Goal: Obtain resource: Obtain resource

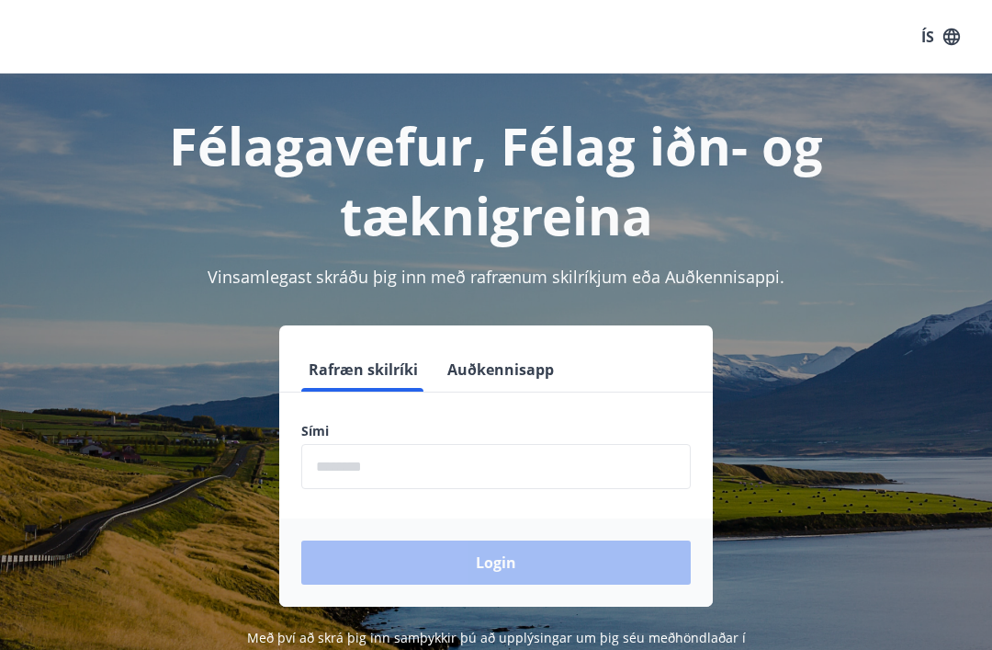
click at [478, 473] on input "phone" at bounding box center [496, 466] width 390 height 45
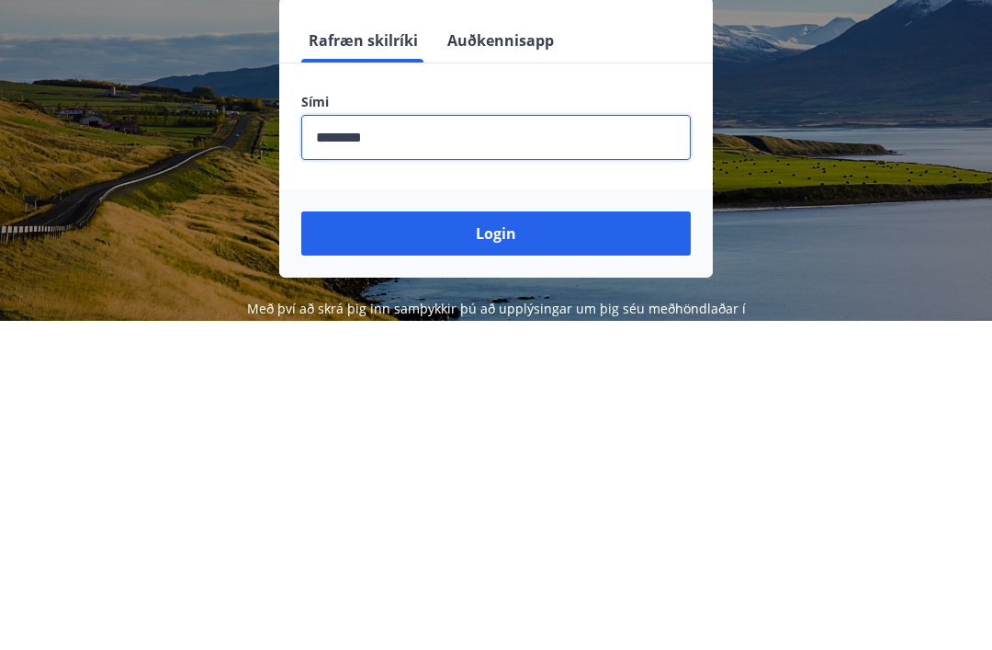
type input "********"
click at [516, 540] on button "Login" at bounding box center [496, 562] width 390 height 44
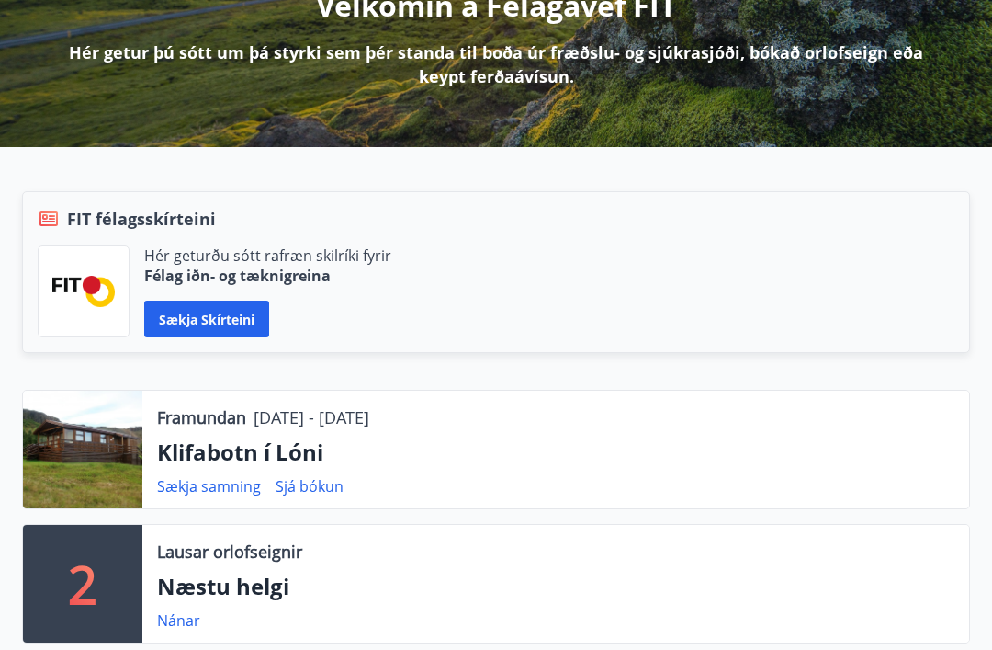
scroll to position [266, 0]
click at [219, 489] on link "Sækja samning" at bounding box center [209, 486] width 104 height 20
click at [206, 486] on link "Sækja samning" at bounding box center [209, 486] width 104 height 20
click at [217, 493] on link "Sækja samning" at bounding box center [209, 486] width 104 height 20
click at [216, 436] on div "Framundan 12.09.2025 - 15.09.2025 Klifabotn í Lóni Sækja samning Sjá bókun" at bounding box center [555, 450] width 827 height 118
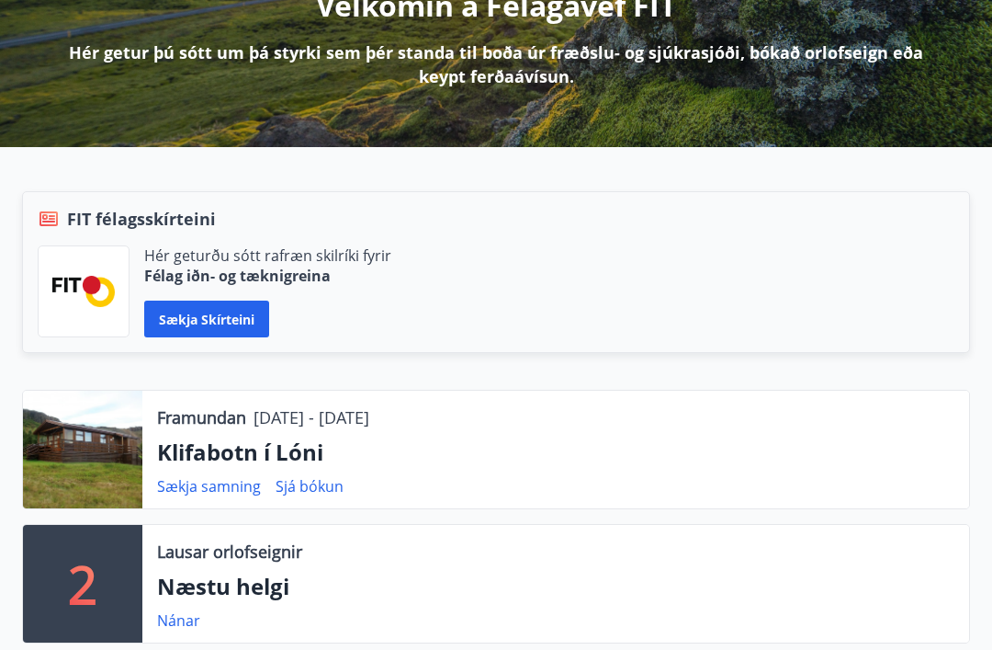
click at [96, 447] on div at bounding box center [82, 450] width 119 height 118
click at [83, 461] on div at bounding box center [82, 450] width 119 height 118
click at [185, 463] on p "Klifabotn í Lóni" at bounding box center [556, 451] width 798 height 31
click at [211, 493] on link "Sækja samning" at bounding box center [209, 486] width 104 height 20
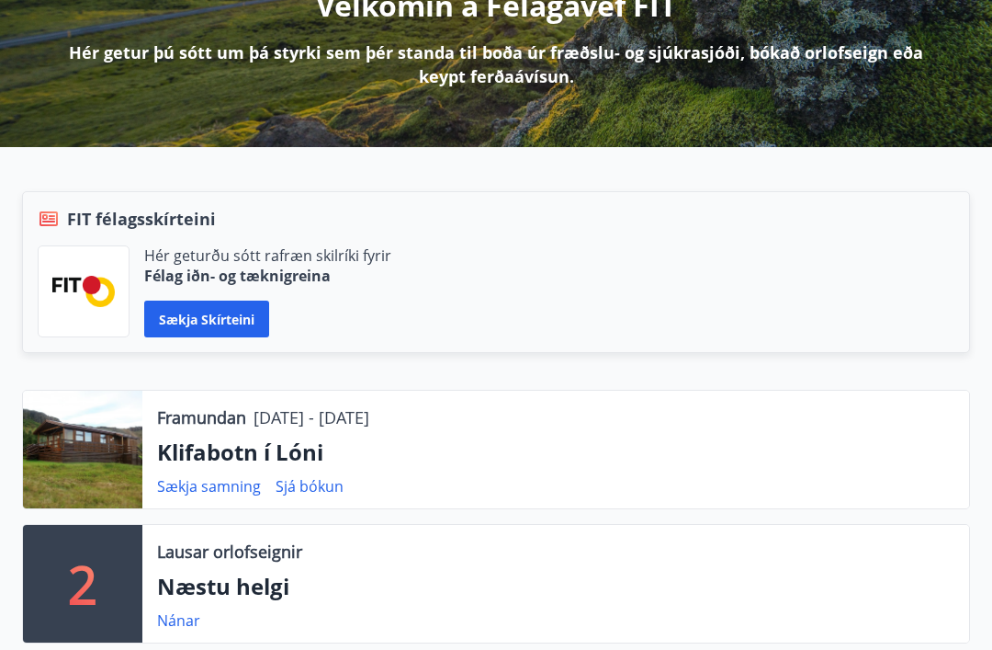
click at [197, 490] on link "Sækja samning" at bounding box center [209, 486] width 104 height 20
click at [198, 484] on link "Sækja samning" at bounding box center [209, 486] width 104 height 20
click at [216, 457] on p "Klifabotn í Lóni" at bounding box center [556, 451] width 798 height 31
click at [216, 456] on p "Klifabotn í Lóni" at bounding box center [556, 451] width 798 height 31
click at [200, 493] on link "Sækja samning" at bounding box center [209, 486] width 104 height 20
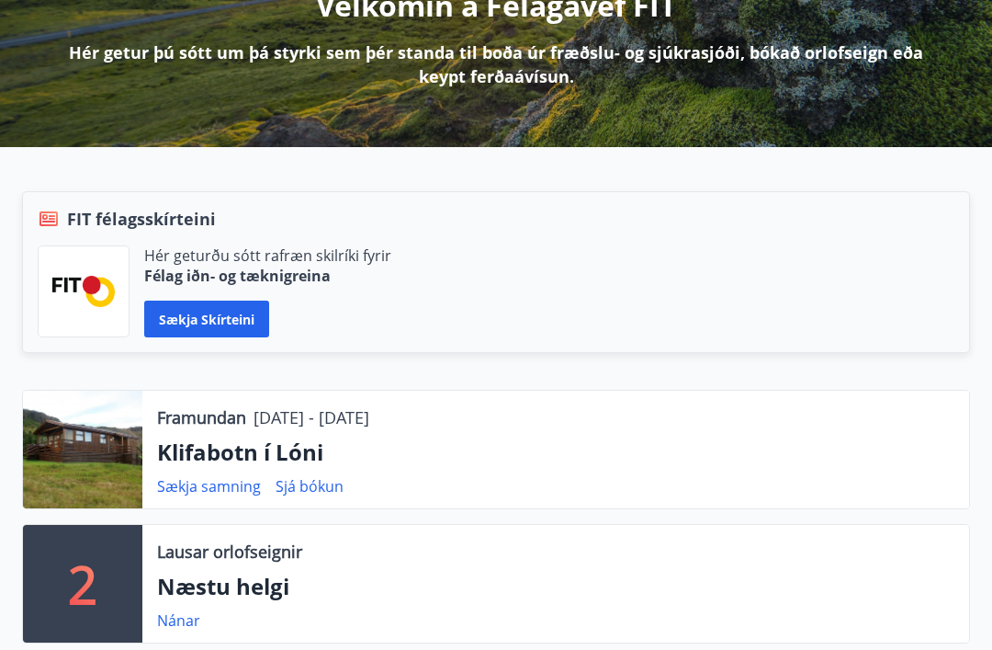
click at [217, 451] on p "Klifabotn í Lóni" at bounding box center [556, 451] width 798 height 31
click at [197, 505] on div "Framundan 12.09.2025 - 15.09.2025 Klifabotn í Lóni Sækja samning Sjá bókun" at bounding box center [555, 450] width 827 height 118
click at [232, 432] on div "Framundan 12.09.2025 - 15.09.2025 Klifabotn í Lóni Sækja samning Sjá bókun" at bounding box center [555, 450] width 827 height 118
click at [220, 491] on link "Sækja samning" at bounding box center [209, 486] width 104 height 20
click at [232, 435] on div "Framundan 12.09.2025 - 15.09.2025 Klifabotn í Lóni Sækja samning Sjá bókun" at bounding box center [555, 450] width 827 height 118
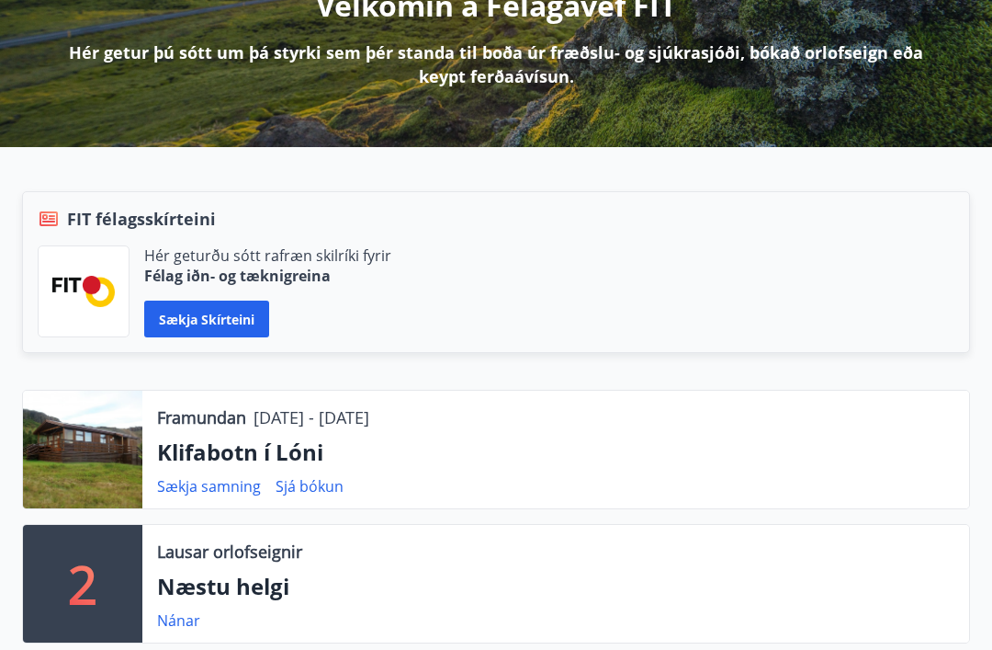
click at [224, 486] on link "Sækja samning" at bounding box center [209, 486] width 104 height 20
click at [291, 413] on p "12.09.2025 - 15.09.2025" at bounding box center [312, 417] width 116 height 24
click at [96, 452] on div at bounding box center [82, 450] width 119 height 118
click at [88, 456] on div at bounding box center [82, 450] width 119 height 118
click at [369, 415] on p "12.09.2025 - 15.09.2025" at bounding box center [312, 417] width 116 height 24
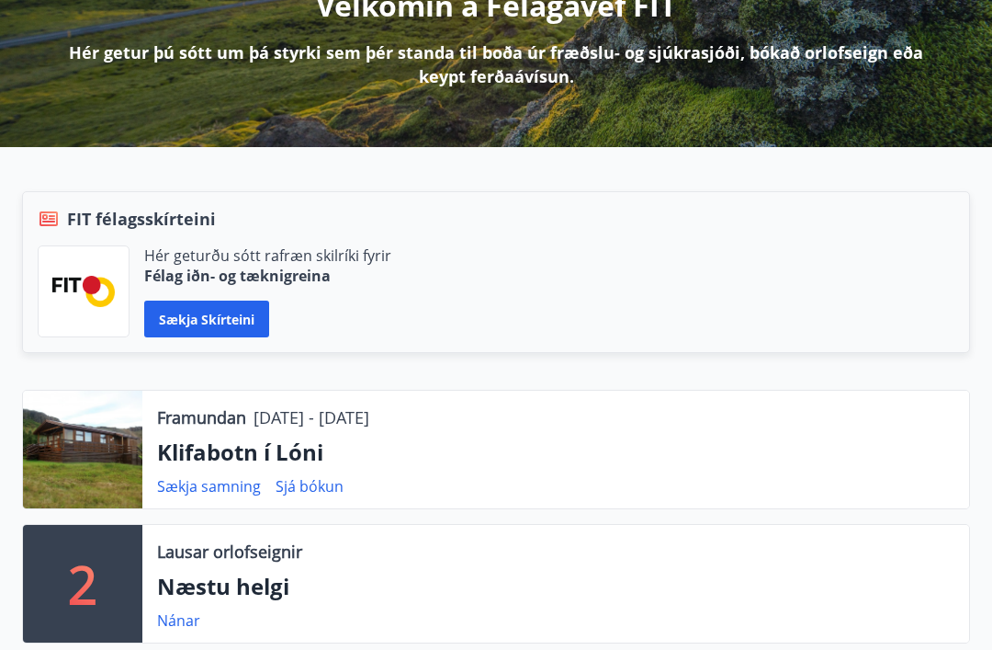
click at [369, 415] on p "12.09.2025 - 15.09.2025" at bounding box center [312, 417] width 116 height 24
click at [321, 487] on link "Sjá bókun" at bounding box center [310, 486] width 68 height 20
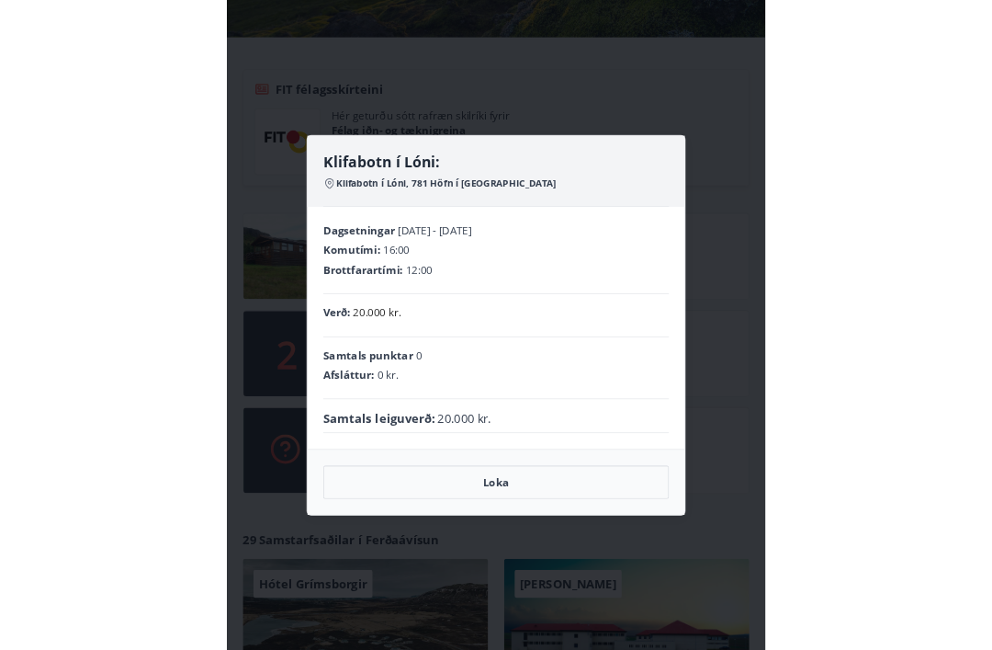
scroll to position [485, 0]
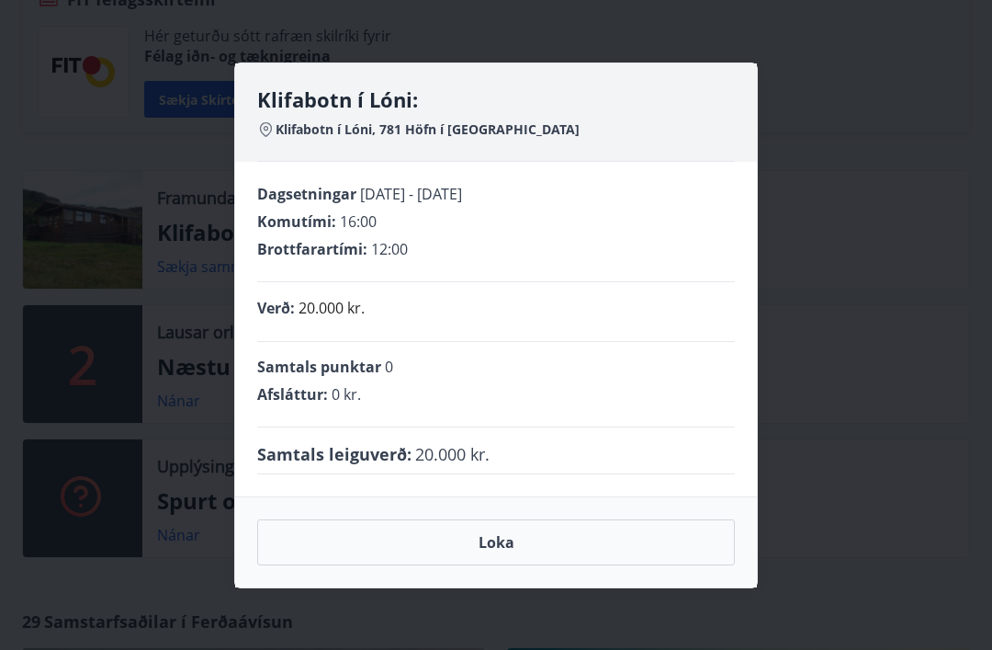
click at [545, 565] on button "Loka" at bounding box center [496, 542] width 478 height 46
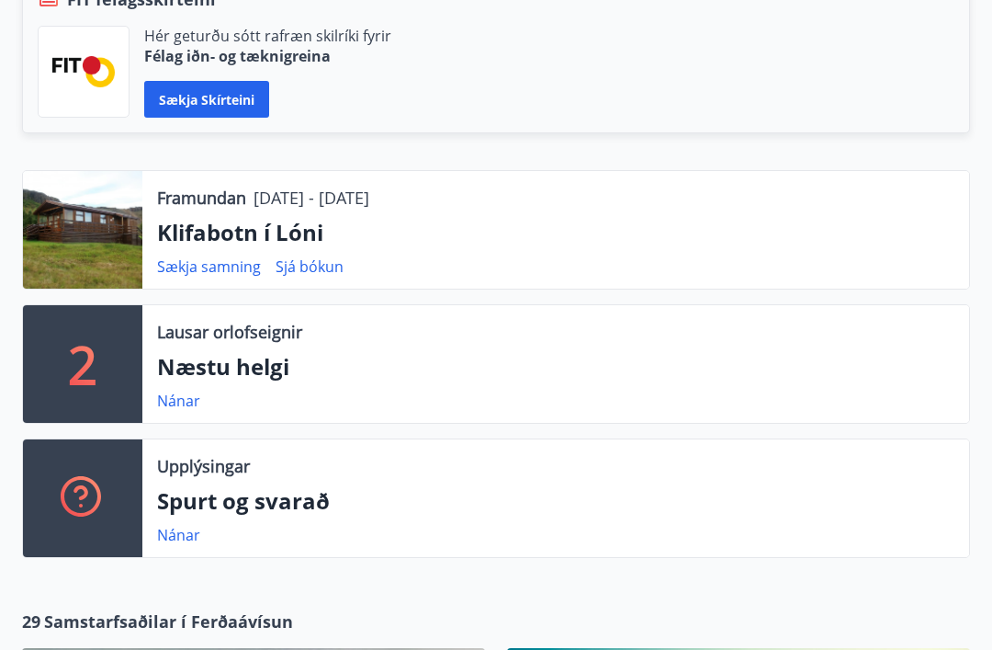
click at [216, 228] on p "Klifabotn í Lóni" at bounding box center [556, 232] width 798 height 31
click at [202, 266] on link "Sækja samning" at bounding box center [209, 266] width 104 height 20
click at [200, 276] on link "Sækja samning" at bounding box center [209, 266] width 104 height 20
click at [217, 231] on p "Klifabotn í Lóni" at bounding box center [556, 232] width 798 height 31
click at [119, 243] on div at bounding box center [82, 230] width 119 height 118
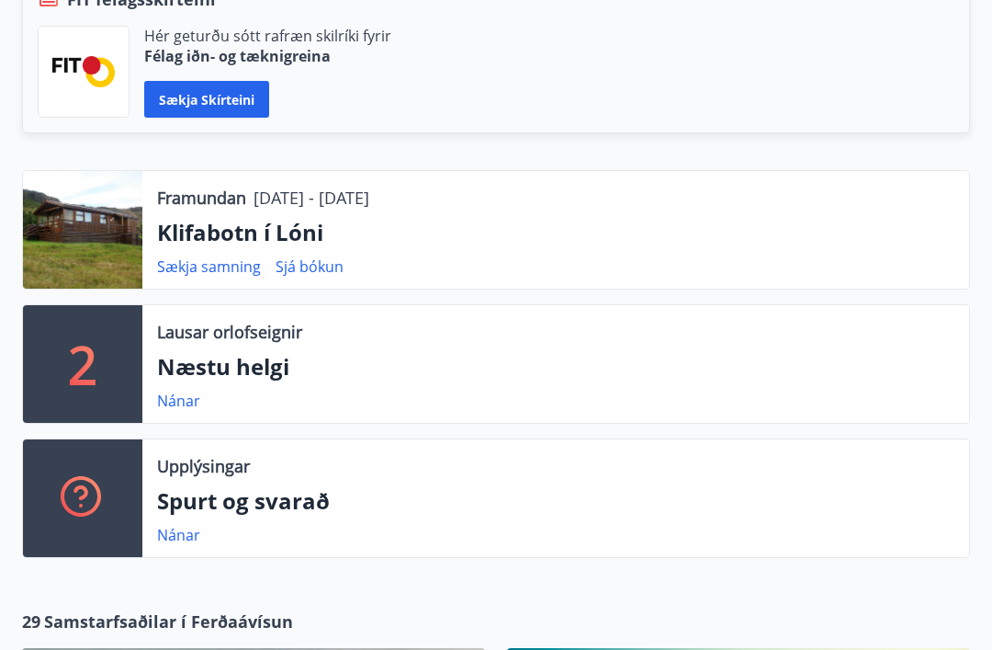
click at [119, 242] on div at bounding box center [82, 230] width 119 height 118
click at [246, 193] on p "Framundan" at bounding box center [201, 198] width 89 height 24
click at [365, 195] on p "12.09.2025 - 15.09.2025" at bounding box center [312, 198] width 116 height 24
click at [369, 200] on p "12.09.2025 - 15.09.2025" at bounding box center [312, 198] width 116 height 24
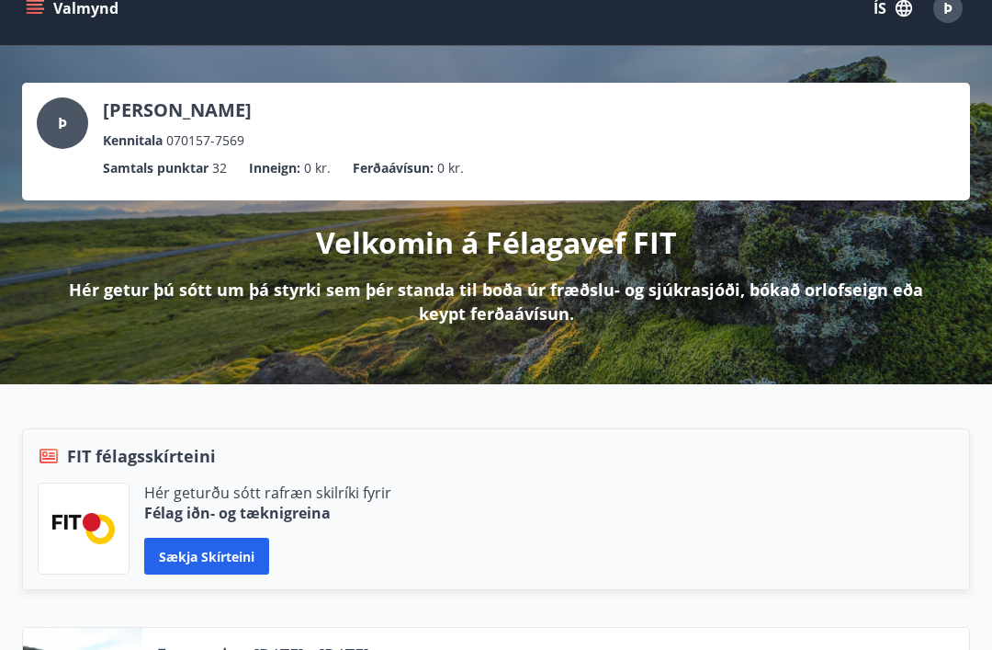
scroll to position [0, 0]
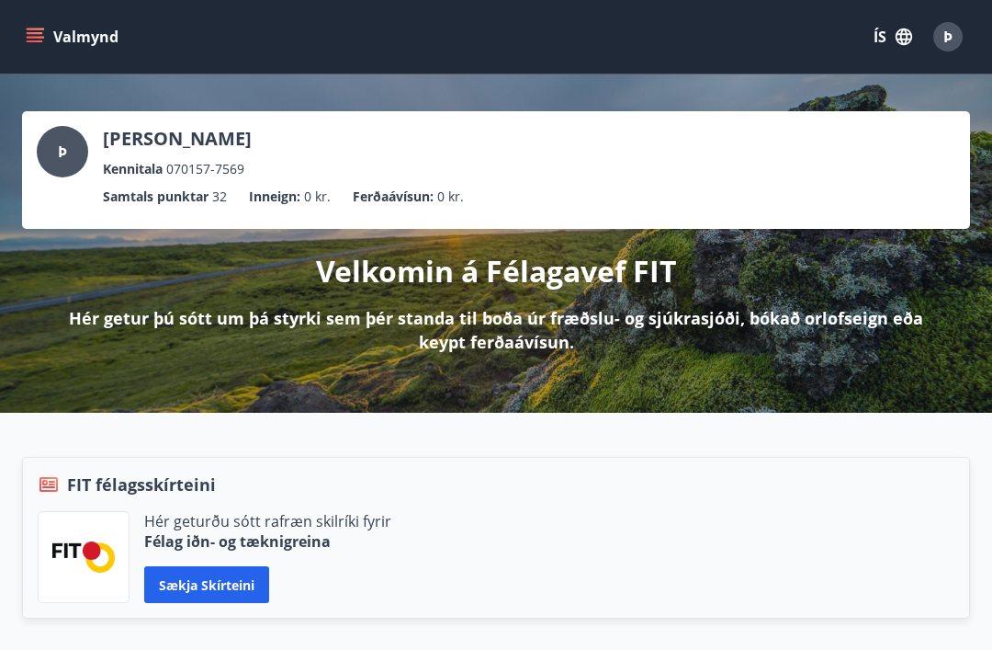
click at [936, 46] on div "Þ" at bounding box center [948, 36] width 29 height 29
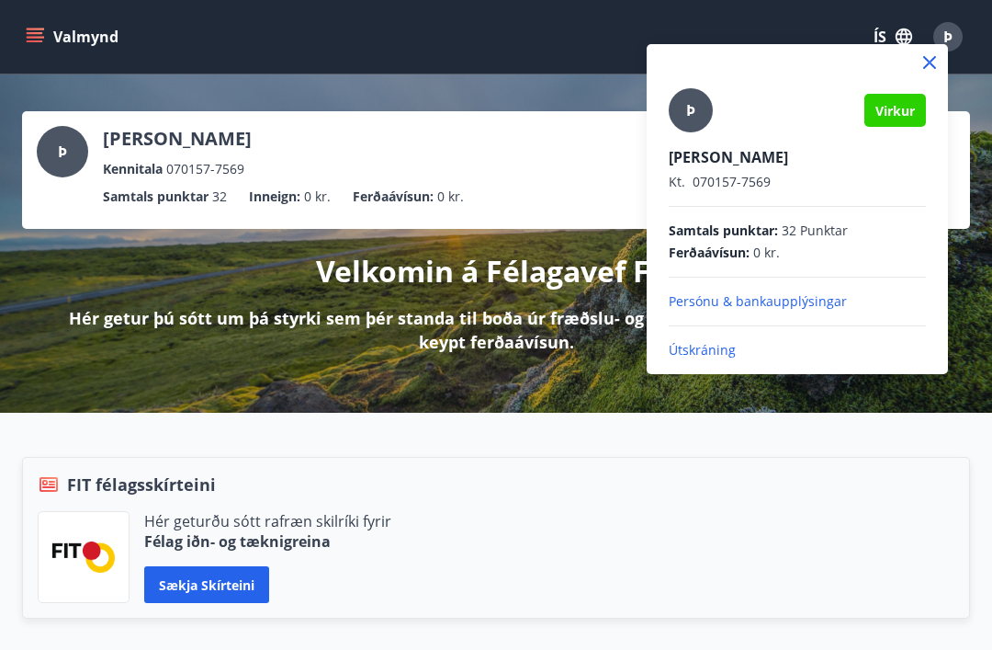
click at [652, 476] on div at bounding box center [496, 325] width 992 height 650
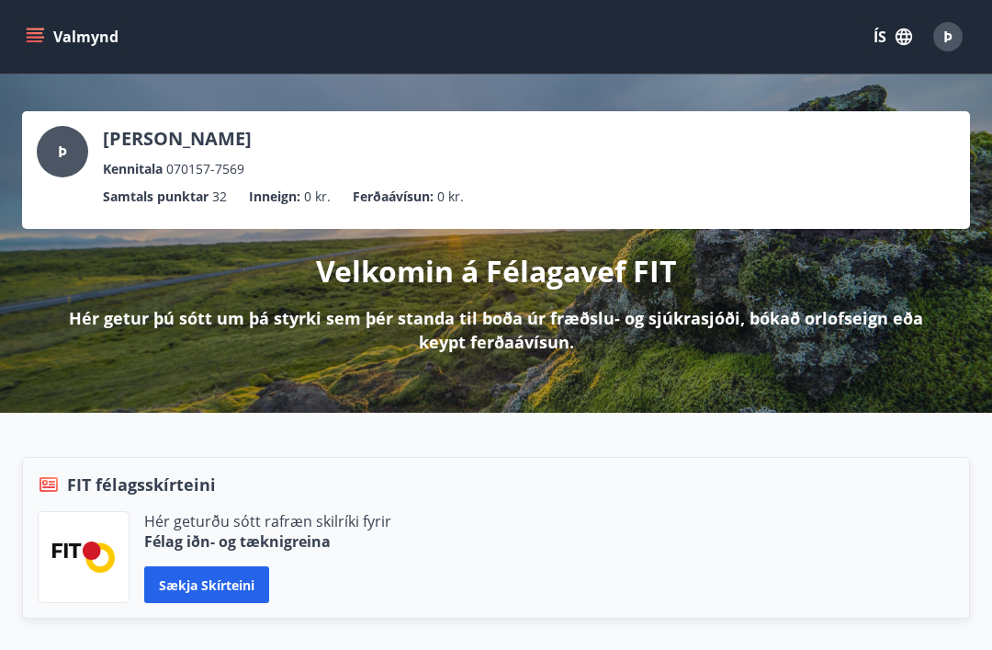
click at [40, 27] on button "Valmynd" at bounding box center [74, 36] width 104 height 33
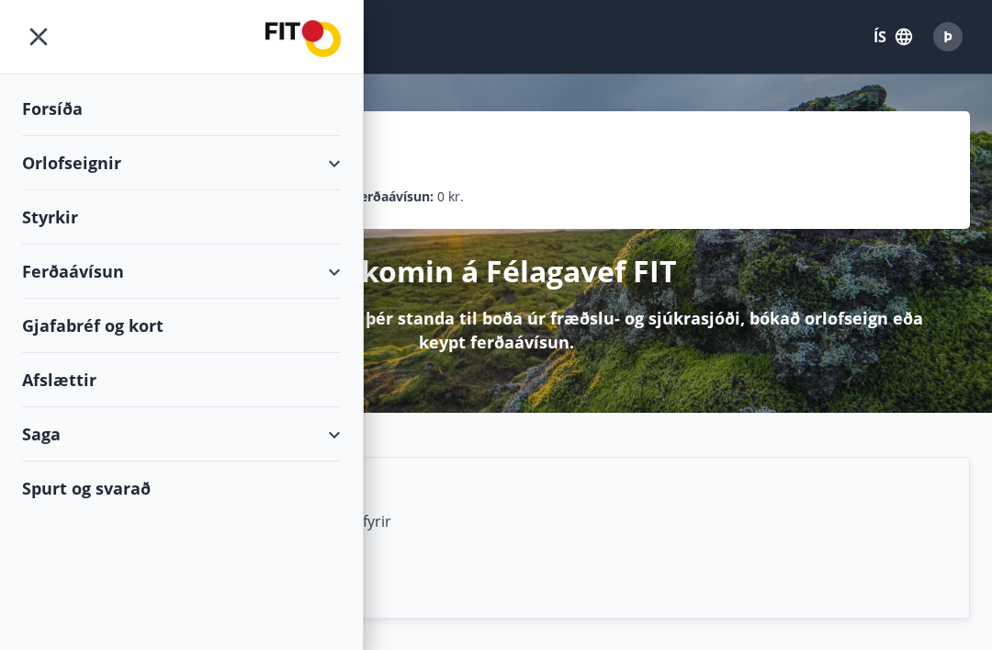
click at [759, 346] on p "Hér getur þú sótt um þá styrki sem þér standa til boða úr fræðslu- og sjúkrasjó…" at bounding box center [496, 330] width 890 height 48
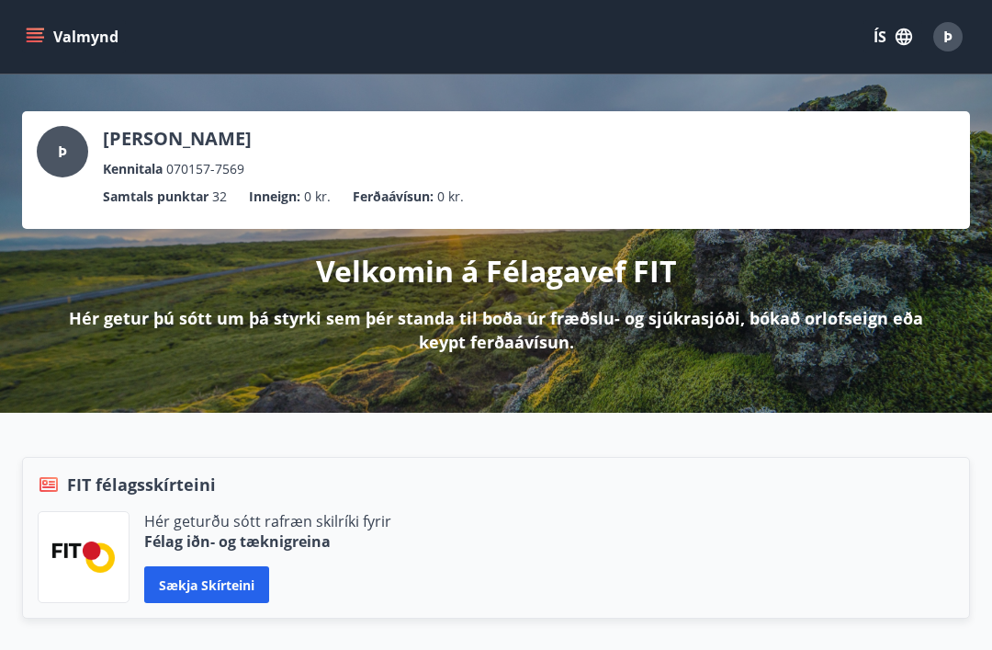
click at [950, 35] on span "Þ" at bounding box center [948, 37] width 9 height 20
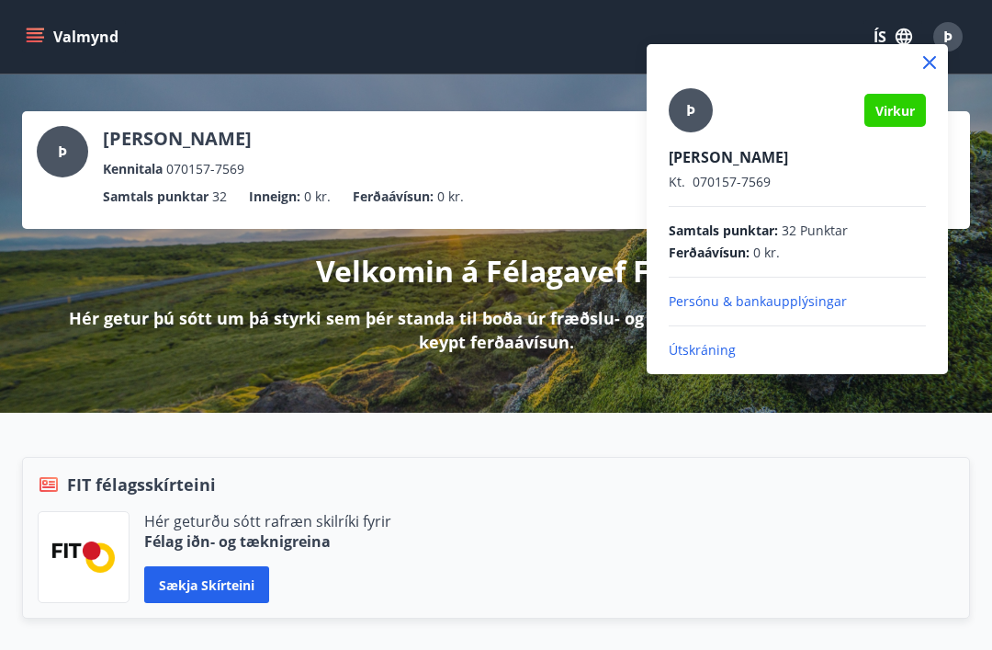
click at [891, 112] on span "Virkur" at bounding box center [896, 110] width 40 height 17
click at [932, 55] on icon at bounding box center [930, 62] width 22 height 22
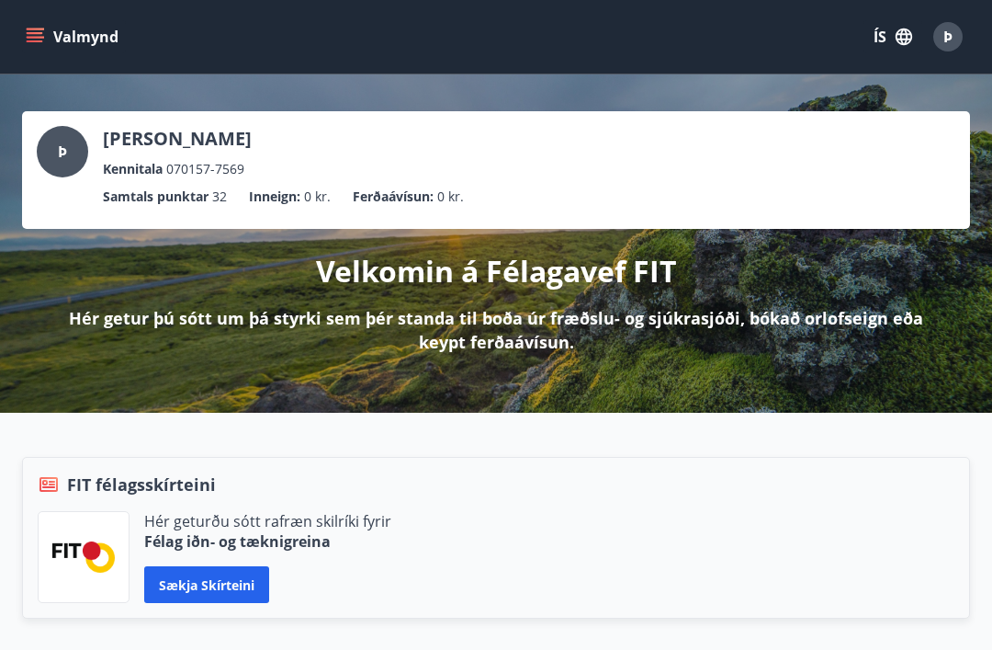
click at [82, 146] on div "Þ" at bounding box center [62, 151] width 51 height 51
click at [232, 142] on p "Þorkell Einarsson" at bounding box center [177, 139] width 149 height 26
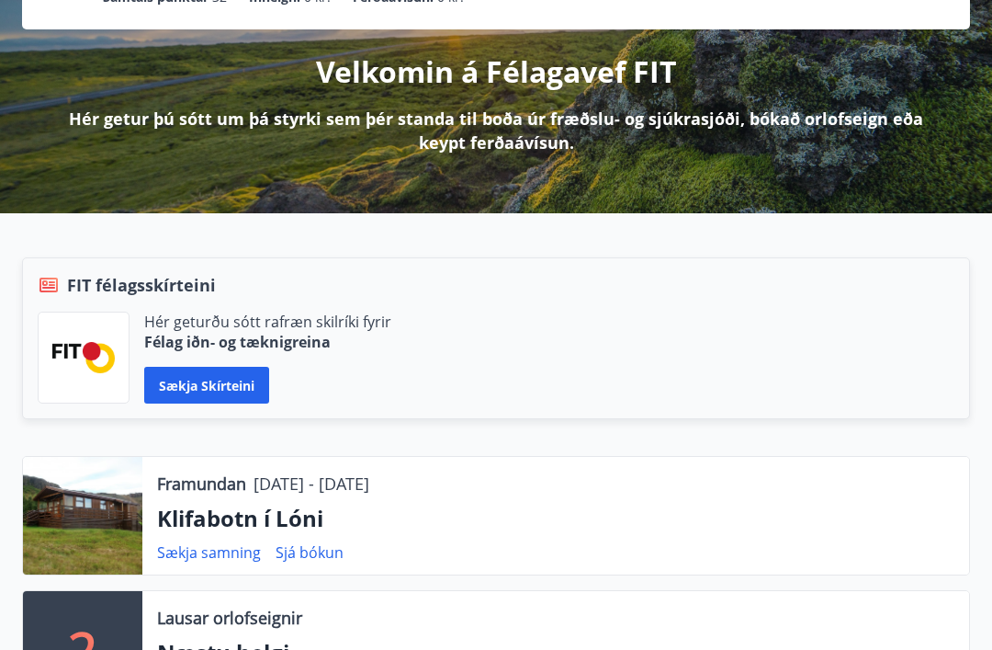
scroll to position [199, 0]
click at [201, 561] on link "Sækja samning" at bounding box center [209, 552] width 104 height 20
click at [203, 556] on link "Sækja samning" at bounding box center [209, 552] width 104 height 20
click at [194, 552] on link "Sækja samning" at bounding box center [209, 552] width 104 height 20
click at [83, 519] on div at bounding box center [82, 516] width 119 height 118
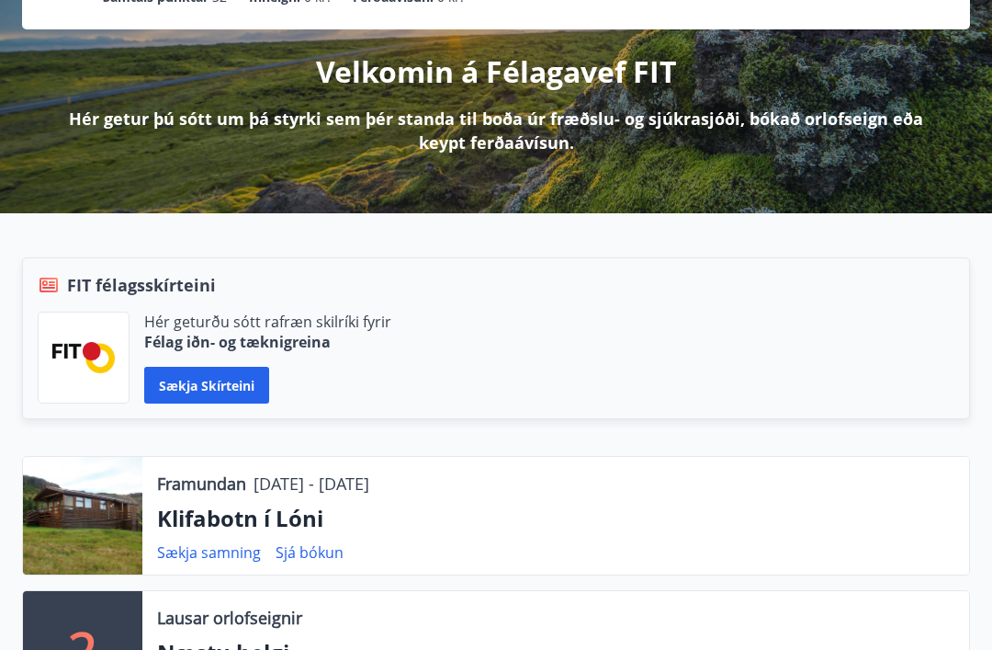
click at [261, 517] on p "Klifabotn í Lóni" at bounding box center [556, 518] width 798 height 31
click at [535, 530] on p "Klifabotn í Lóni" at bounding box center [556, 518] width 798 height 31
click at [316, 550] on link "Sjá bókun" at bounding box center [310, 552] width 68 height 20
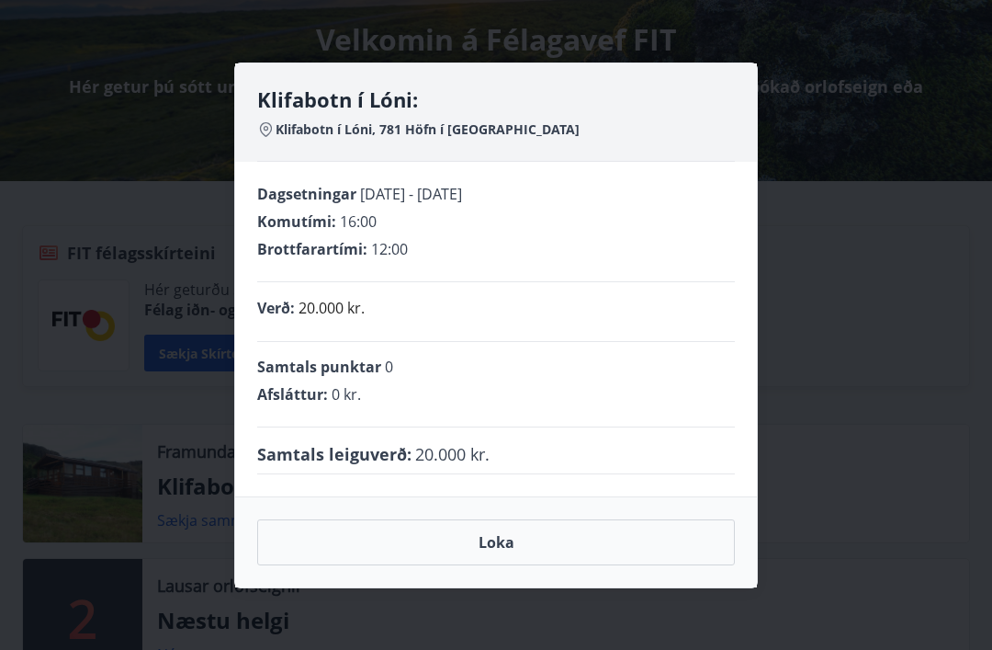
scroll to position [230, 0]
click at [534, 554] on button "Loka" at bounding box center [496, 542] width 478 height 46
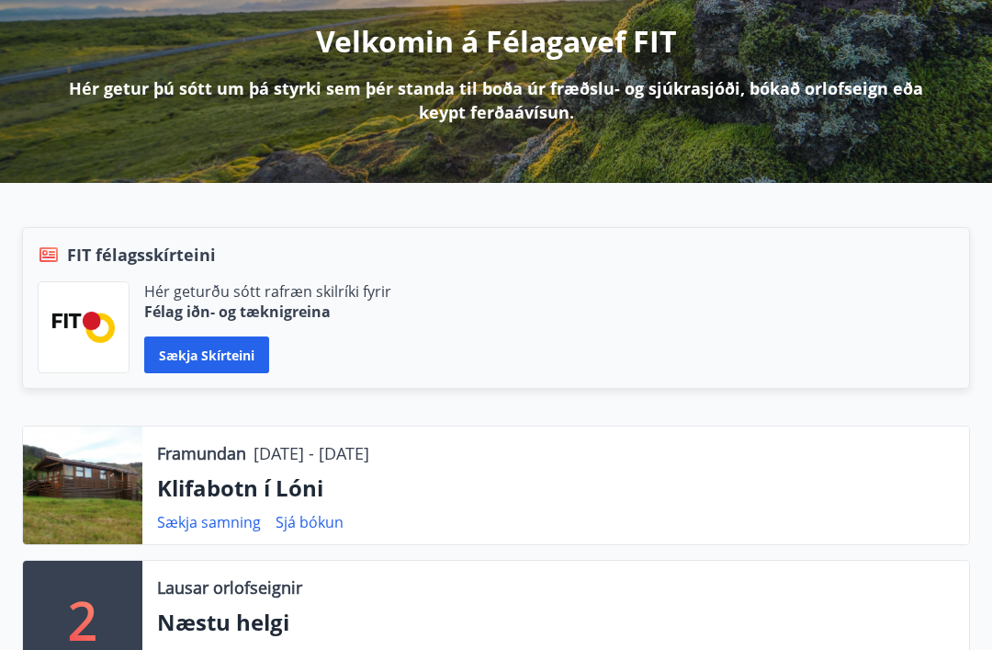
click at [227, 527] on link "Sækja samning" at bounding box center [209, 522] width 104 height 20
click at [221, 524] on link "Sækja samning" at bounding box center [209, 522] width 104 height 20
click at [210, 515] on link "Sækja samning" at bounding box center [209, 522] width 104 height 20
click at [221, 518] on link "Sækja samning" at bounding box center [209, 522] width 104 height 20
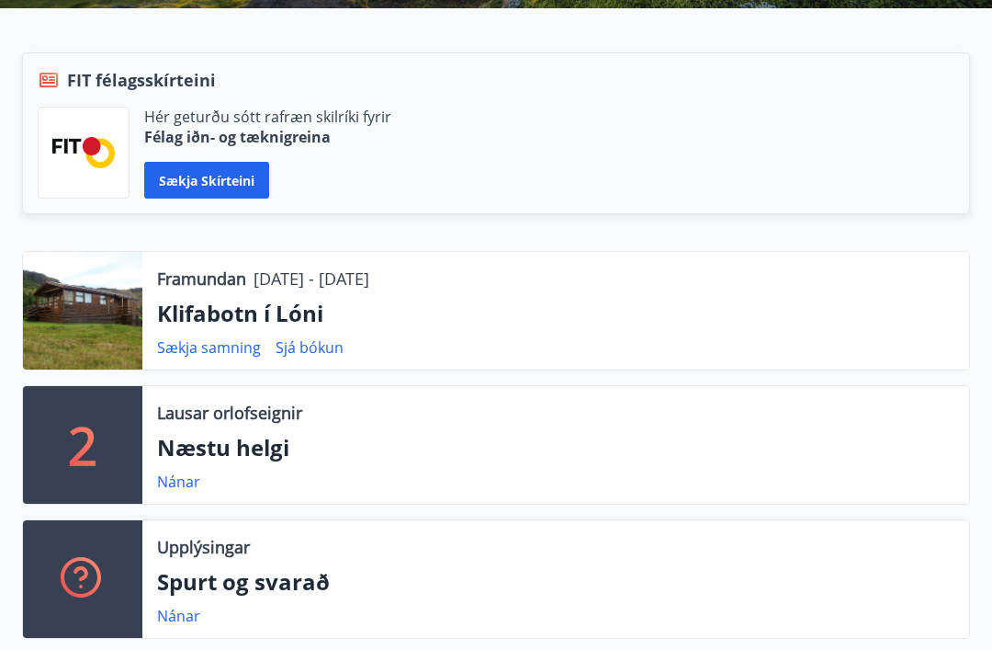
scroll to position [402, 0]
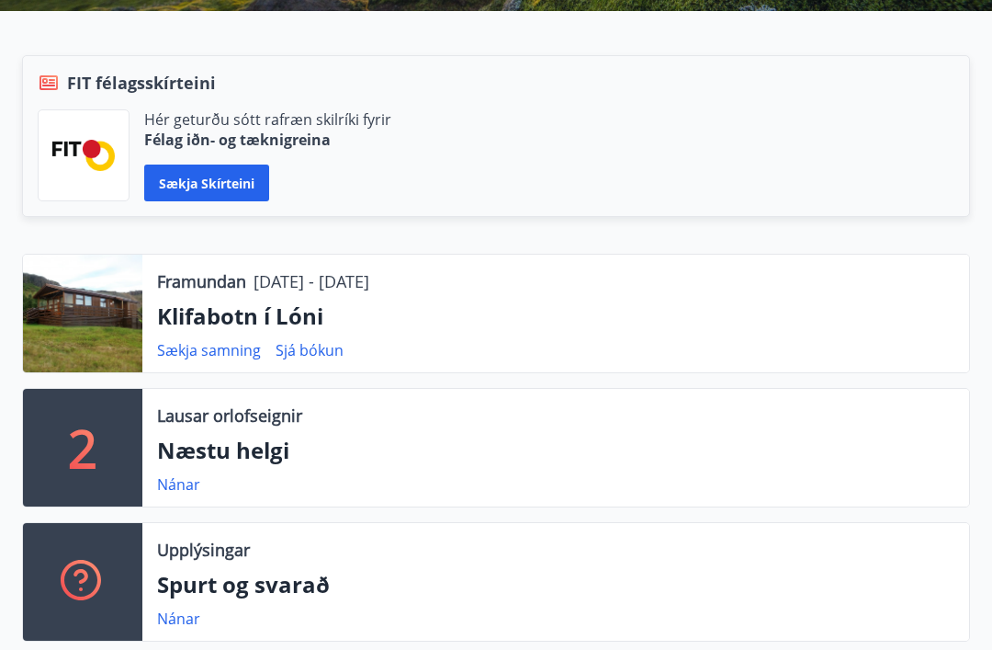
click at [100, 332] on div at bounding box center [82, 314] width 119 height 118
click at [243, 273] on p "Framundan" at bounding box center [201, 281] width 89 height 24
click at [493, 304] on p "Klifabotn í Lóni" at bounding box center [556, 315] width 798 height 31
click at [94, 318] on div at bounding box center [82, 314] width 119 height 118
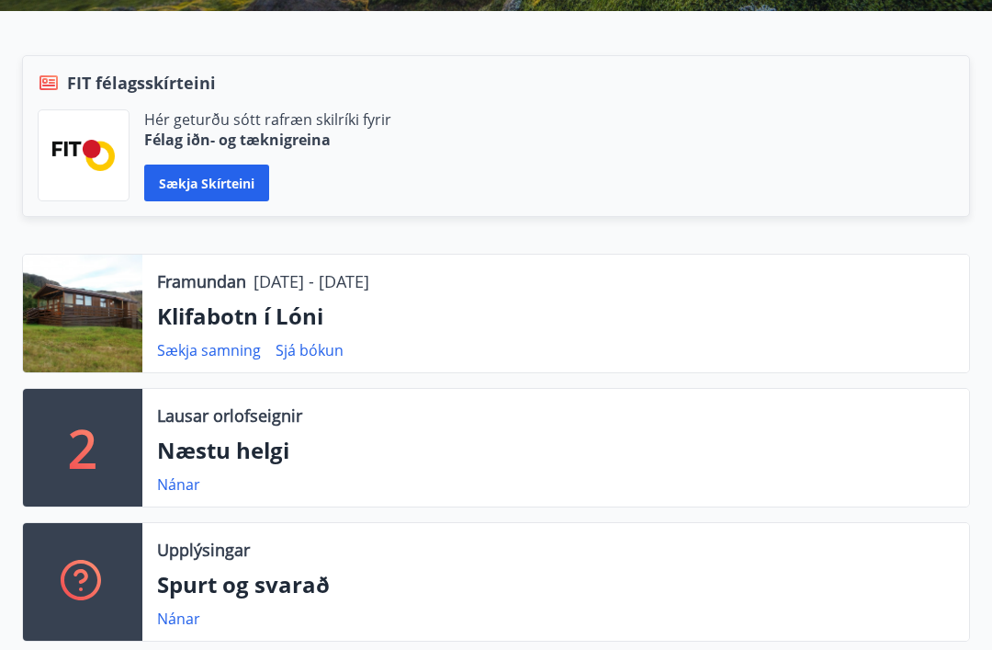
click at [51, 325] on div at bounding box center [82, 314] width 119 height 118
click at [230, 183] on button "Sækja skírteini" at bounding box center [206, 182] width 125 height 37
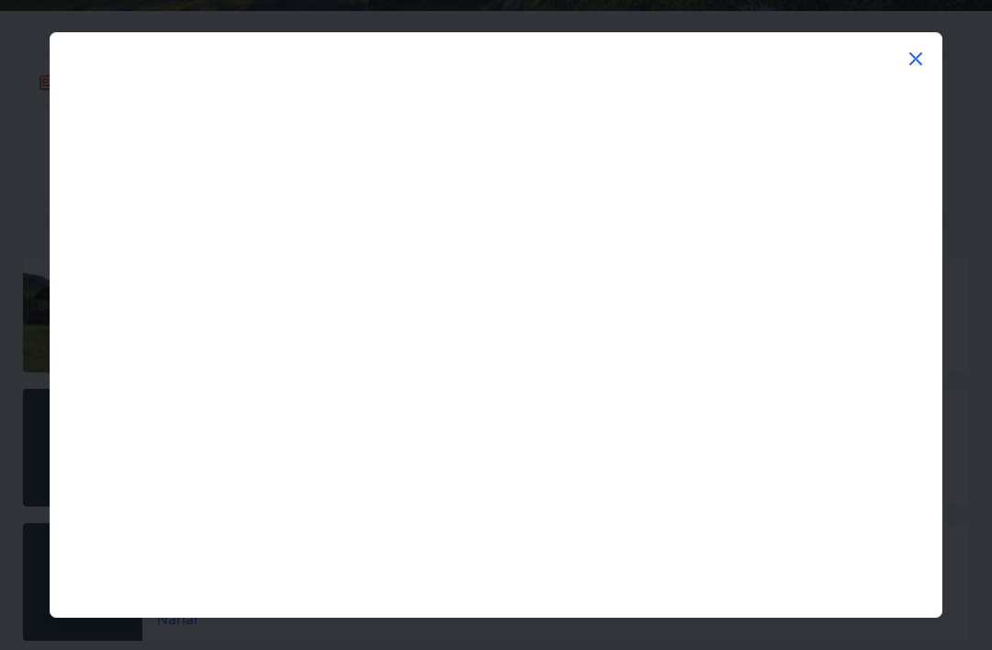
click at [918, 61] on icon at bounding box center [916, 58] width 13 height 13
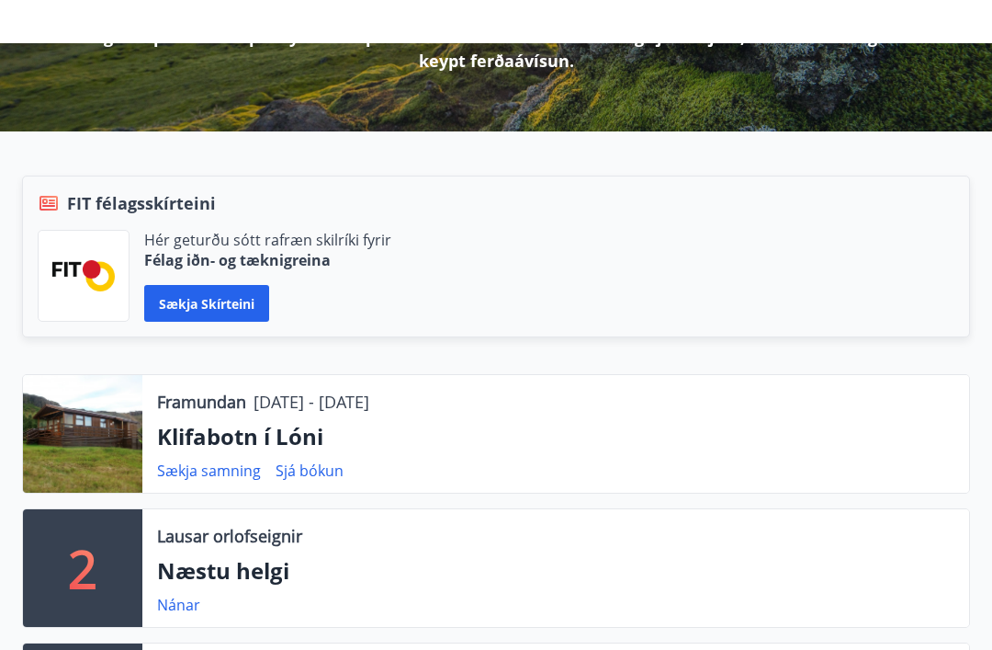
scroll to position [0, 0]
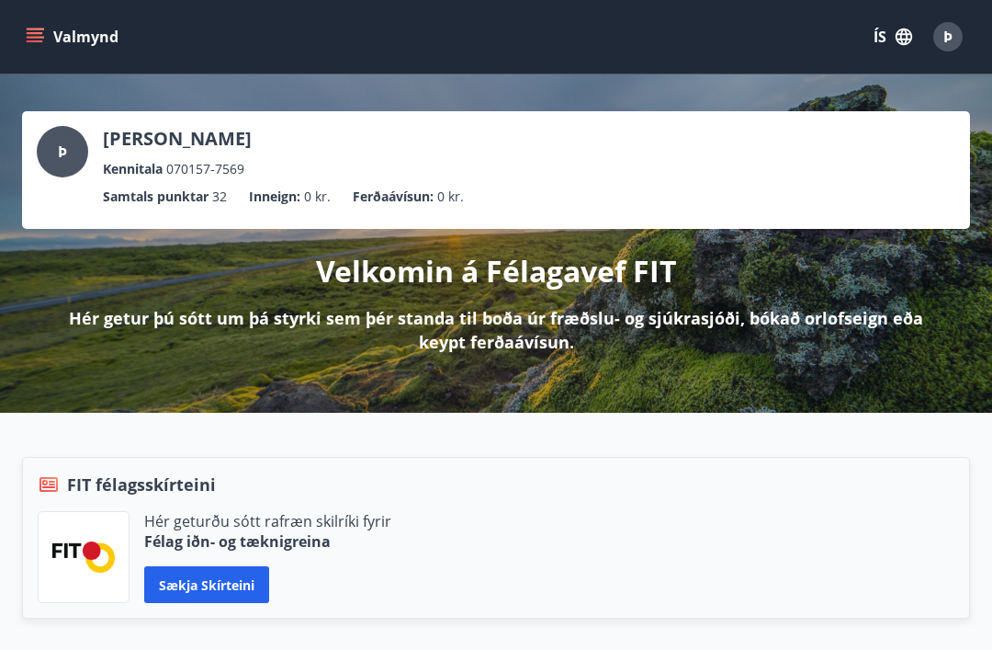
click at [952, 47] on div "Þ" at bounding box center [948, 36] width 29 height 29
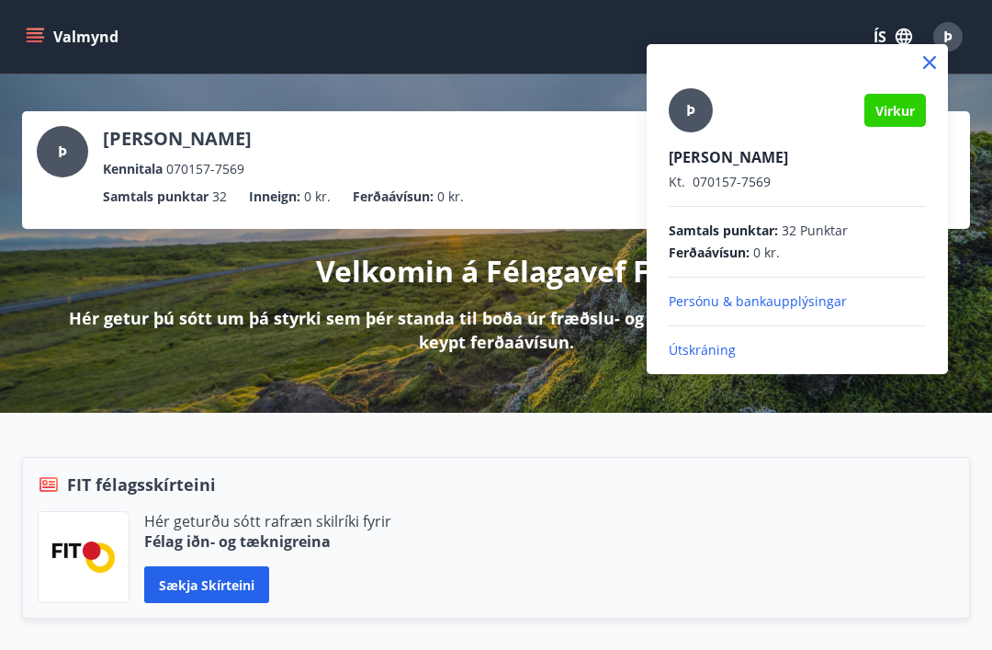
click at [729, 301] on p "Persónu & bankaupplýsingar" at bounding box center [797, 301] width 257 height 18
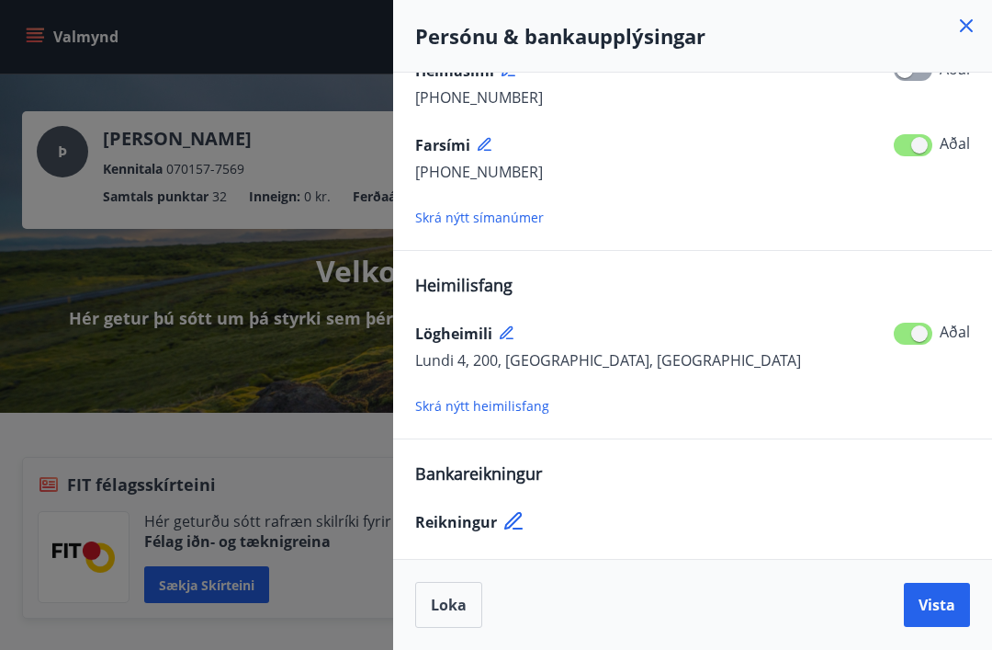
scroll to position [274, 0]
click at [968, 33] on icon at bounding box center [967, 26] width 22 height 22
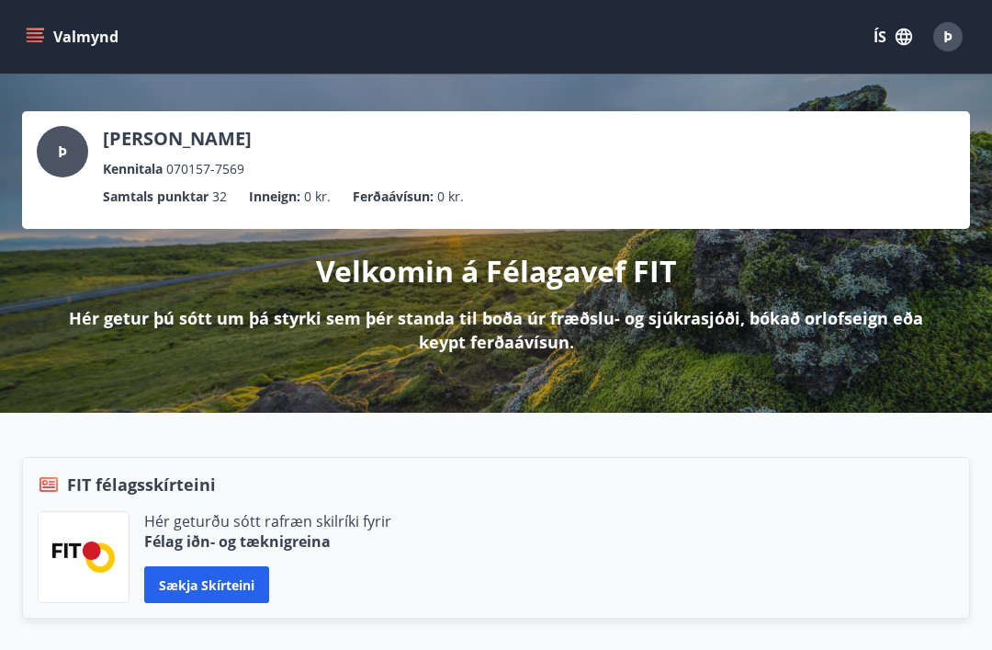
click at [44, 30] on button "Valmynd" at bounding box center [74, 36] width 104 height 33
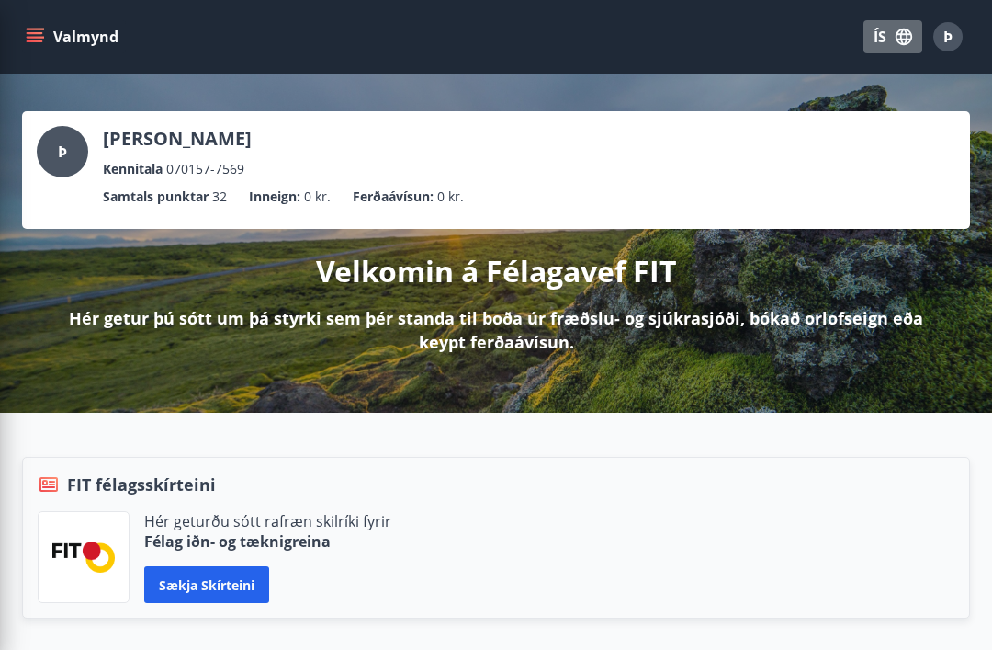
click at [911, 38] on icon "button" at bounding box center [904, 37] width 20 height 20
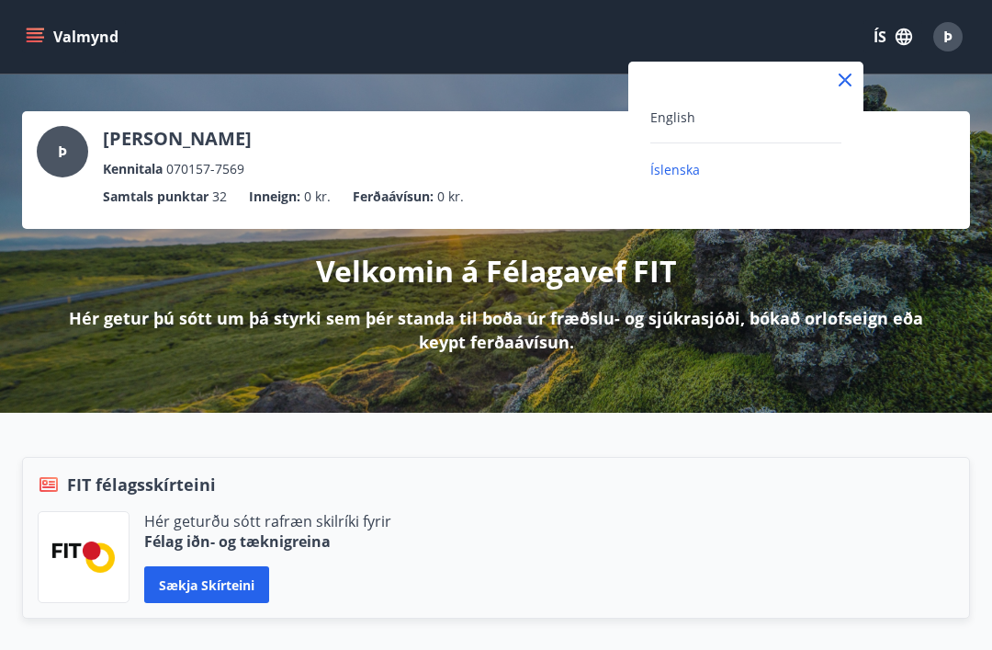
click at [726, 176] on div "Íslenska" at bounding box center [746, 169] width 191 height 22
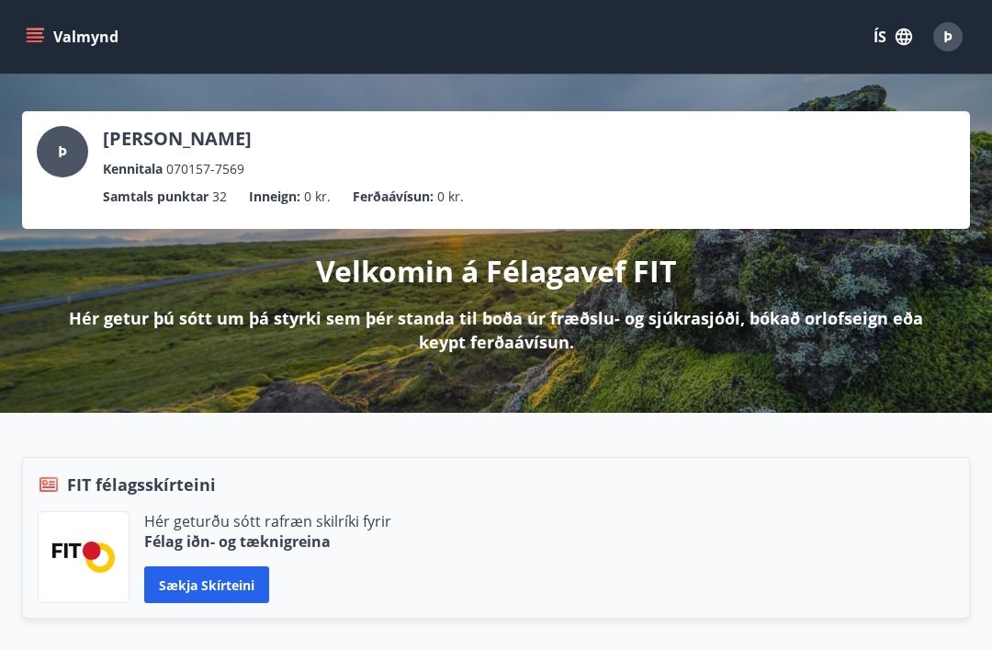
click at [896, 43] on icon "button" at bounding box center [904, 37] width 20 height 20
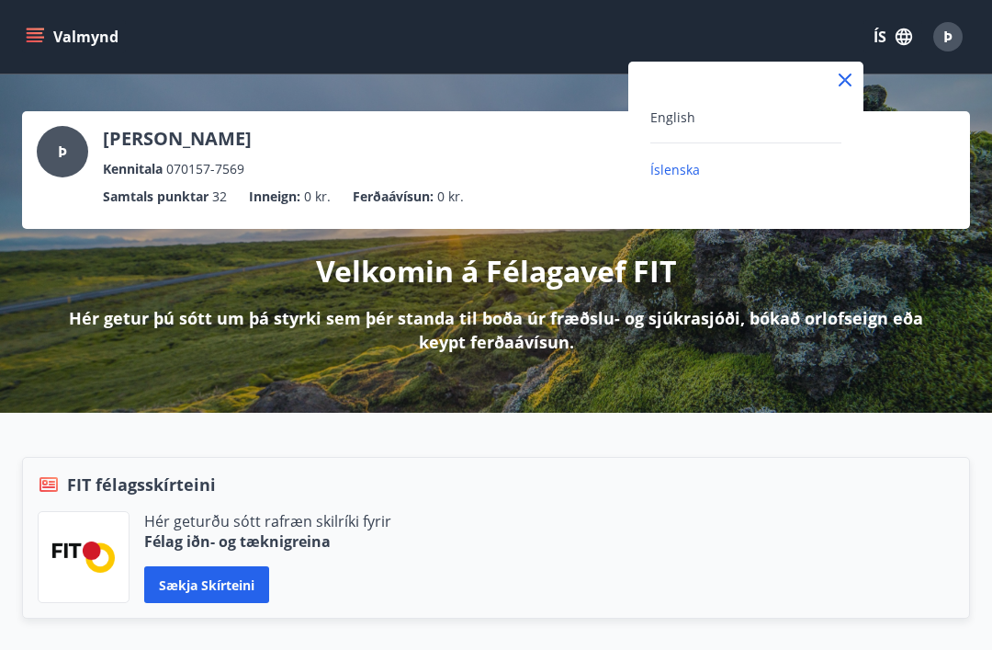
click at [706, 124] on div "English" at bounding box center [746, 117] width 191 height 22
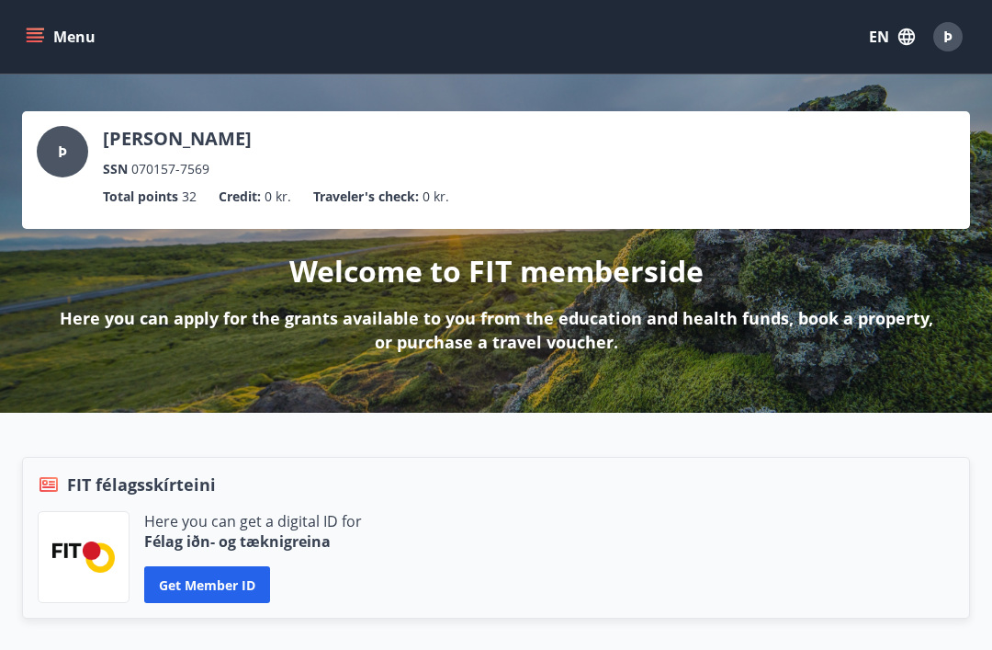
click at [41, 51] on button "Menu" at bounding box center [62, 36] width 81 height 33
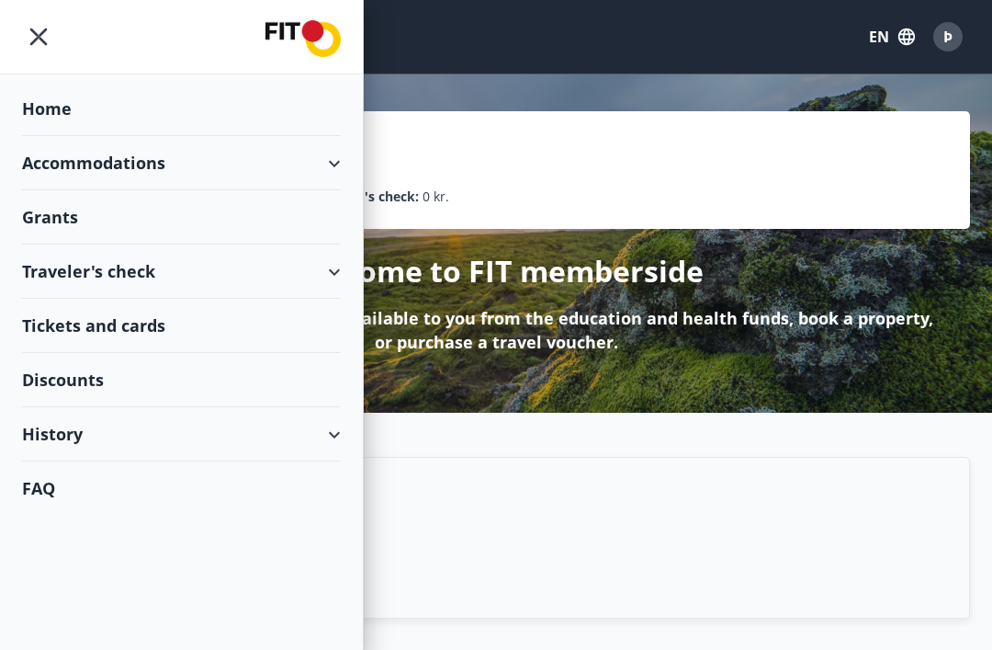
click at [315, 174] on div "Accommodations" at bounding box center [181, 163] width 319 height 54
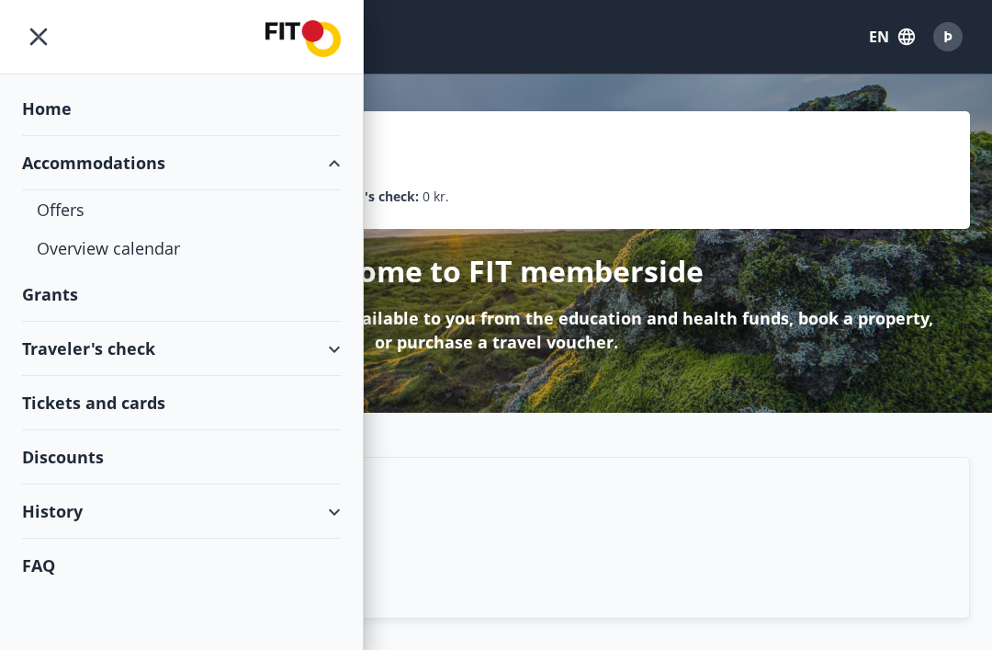
click at [81, 300] on div "Grants" at bounding box center [181, 294] width 319 height 54
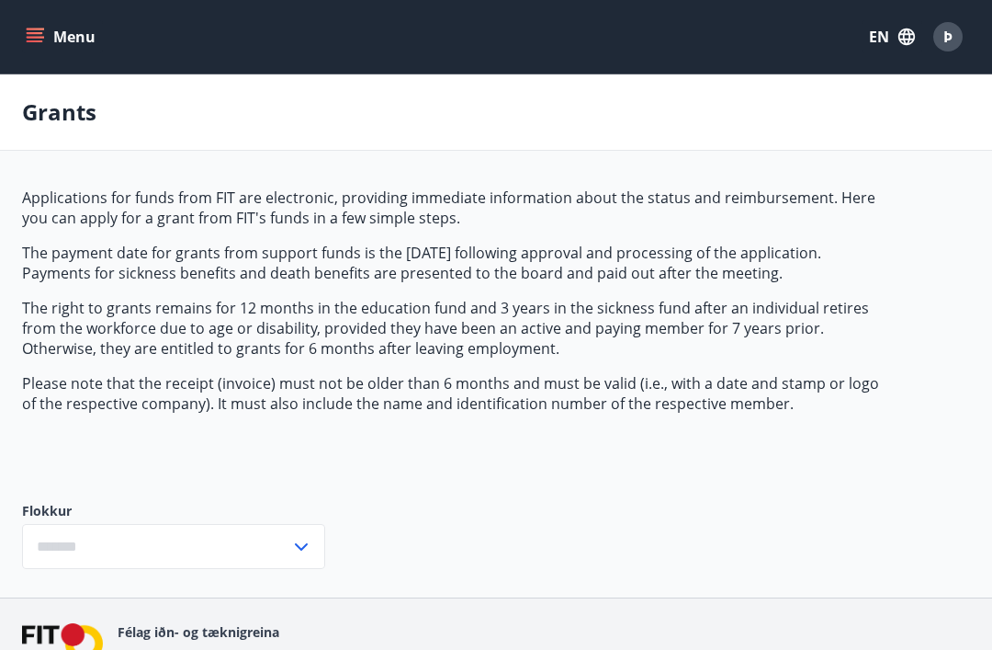
type input "***"
click at [39, 40] on icon "menu" at bounding box center [35, 37] width 18 height 18
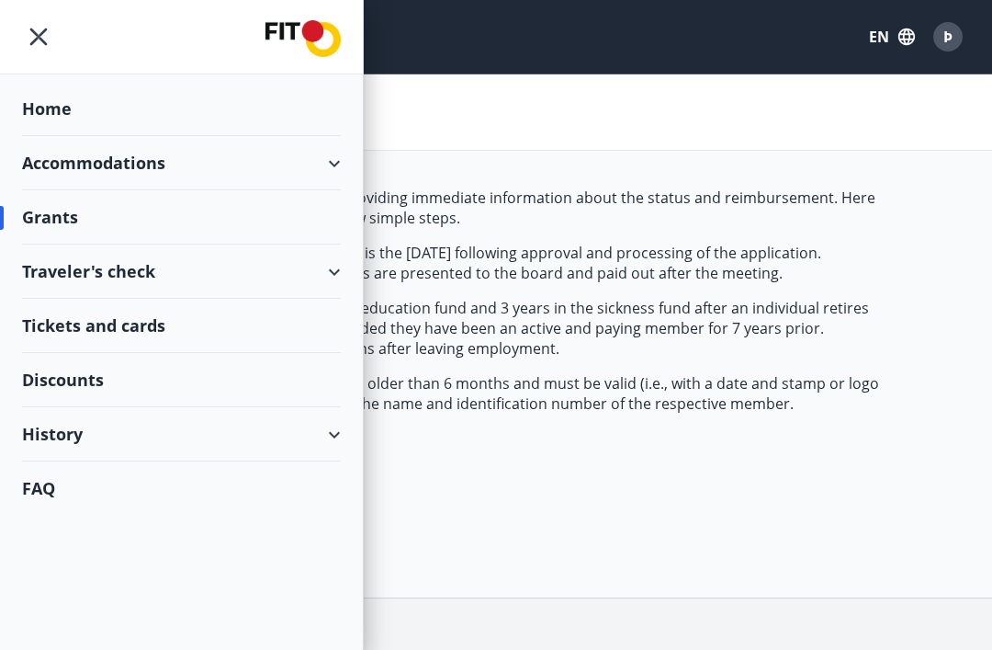
click at [128, 432] on div "History" at bounding box center [181, 434] width 319 height 54
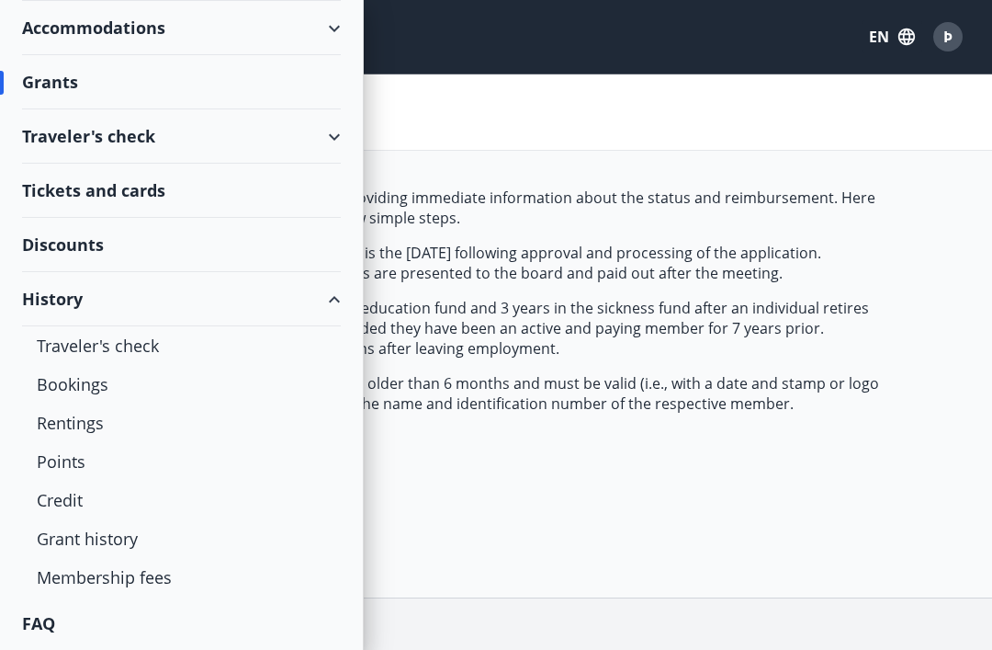
scroll to position [135, 0]
click at [169, 579] on div "Membership fees" at bounding box center [181, 577] width 289 height 39
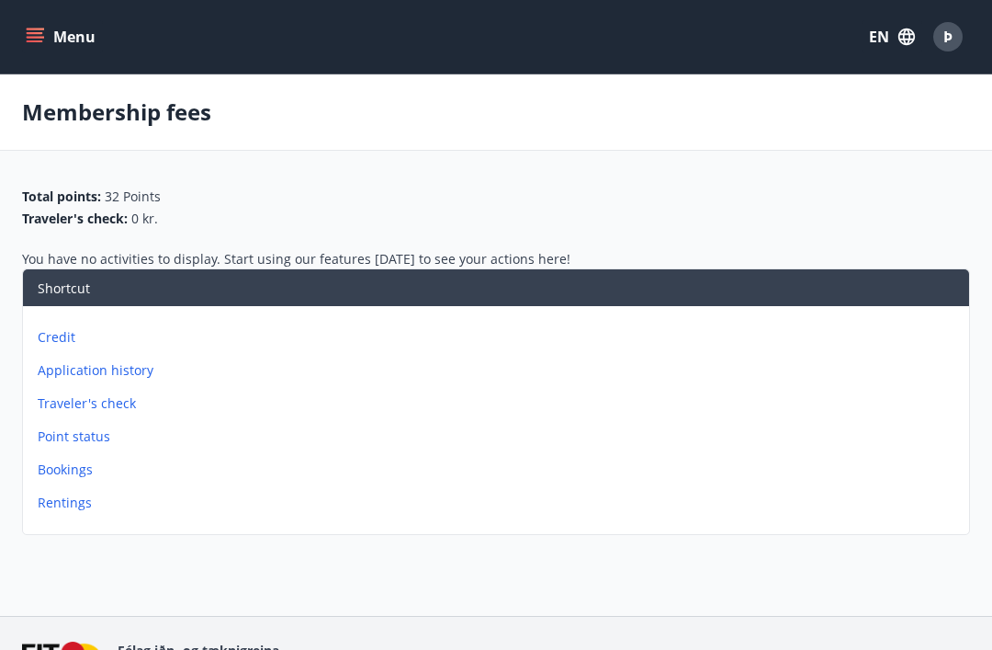
click at [87, 501] on p "Rentings" at bounding box center [500, 502] width 924 height 18
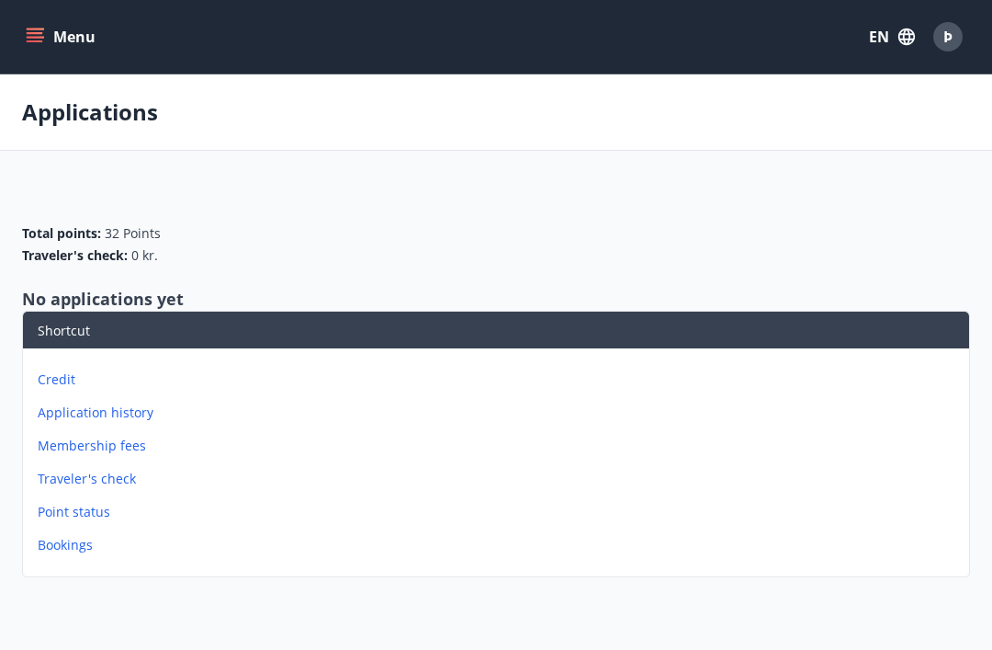
click at [101, 552] on p "Bookings" at bounding box center [500, 545] width 924 height 18
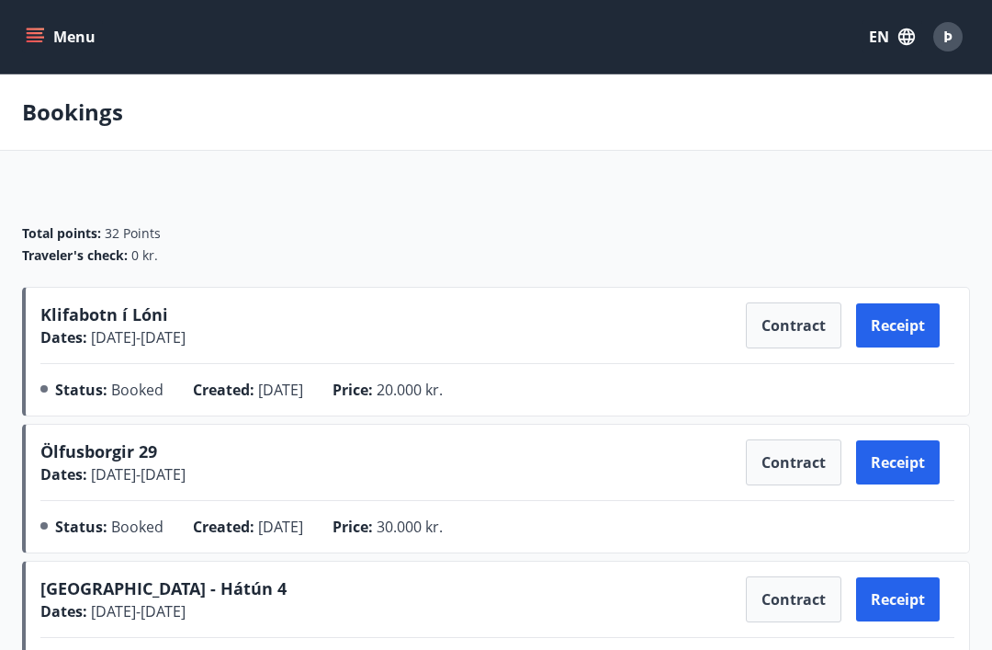
click at [781, 327] on button "Contract" at bounding box center [794, 325] width 96 height 46
click at [146, 318] on span "Klifabotn í Lóni" at bounding box center [104, 314] width 128 height 22
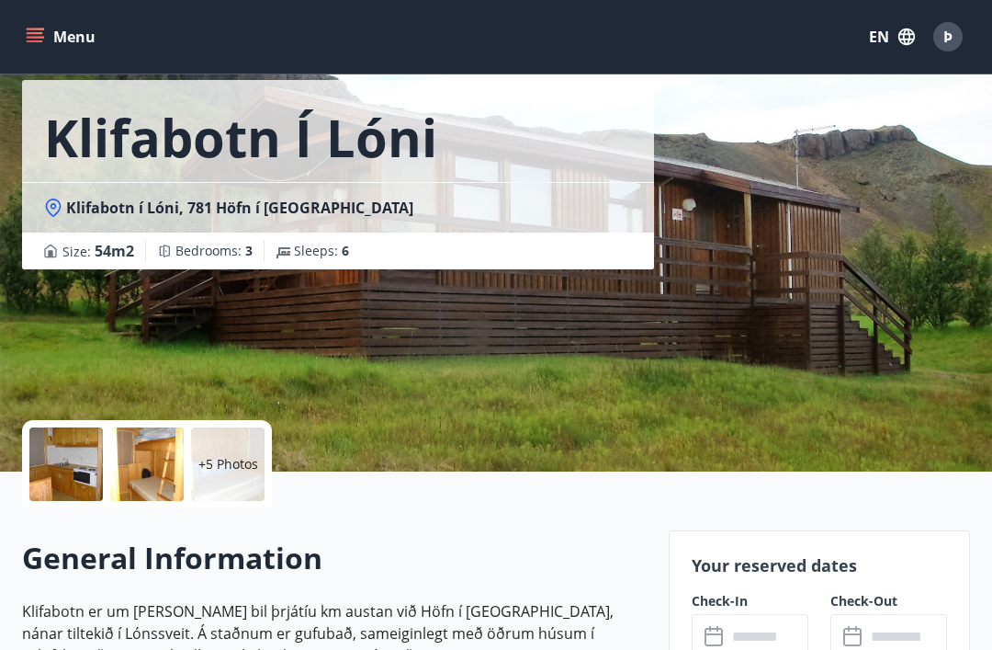
scroll to position [81, 0]
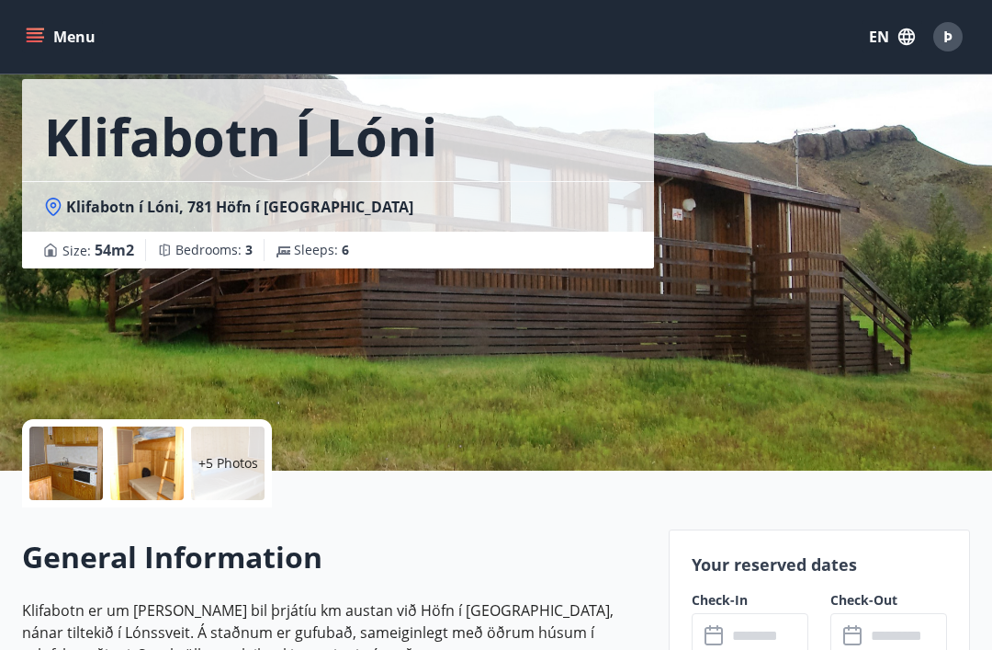
click at [239, 468] on p "+5 Photos" at bounding box center [228, 463] width 60 height 18
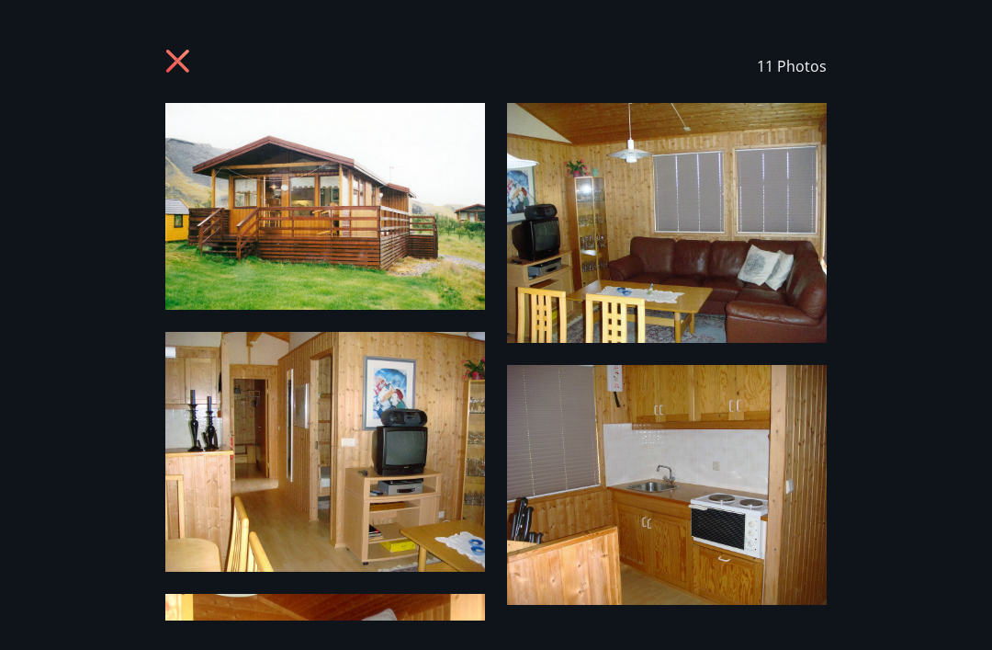
scroll to position [0, 0]
click at [165, 77] on icon at bounding box center [179, 63] width 29 height 29
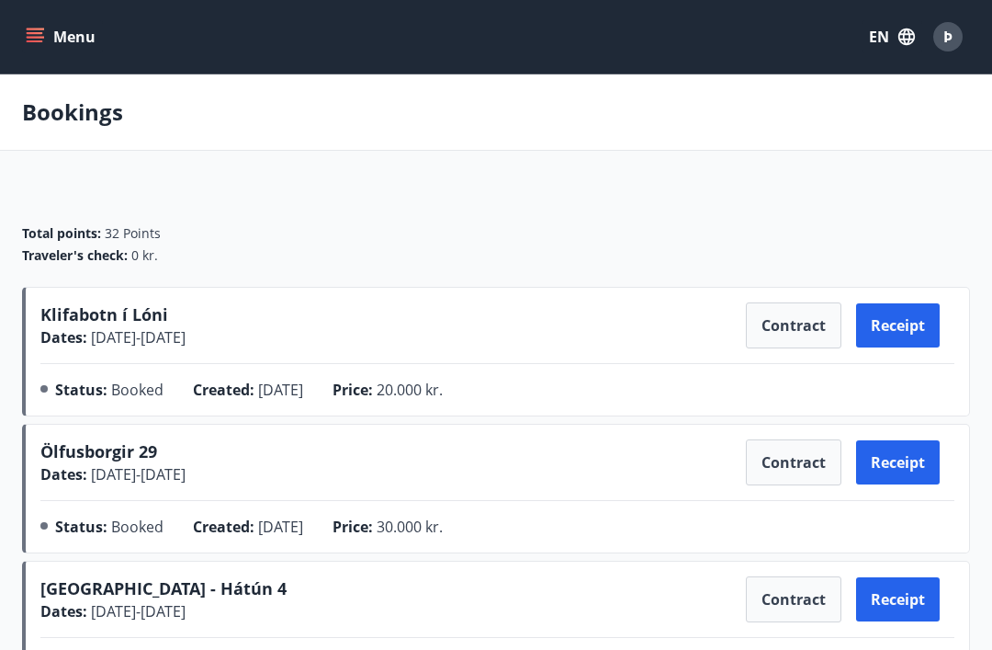
click at [900, 340] on button "Receipt" at bounding box center [898, 325] width 84 height 44
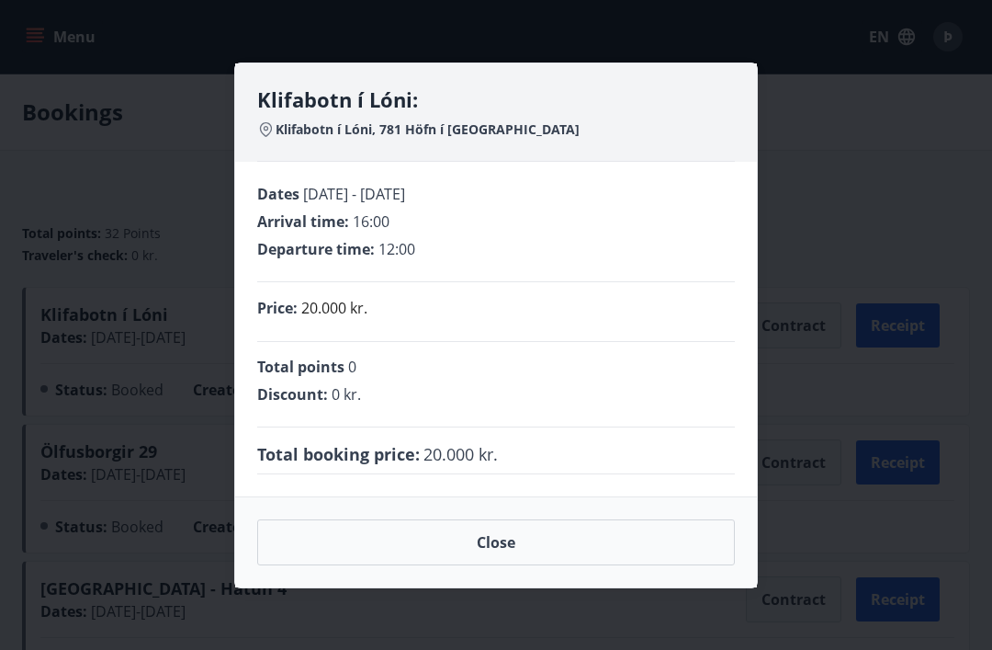
click at [541, 538] on button "Close" at bounding box center [496, 542] width 478 height 46
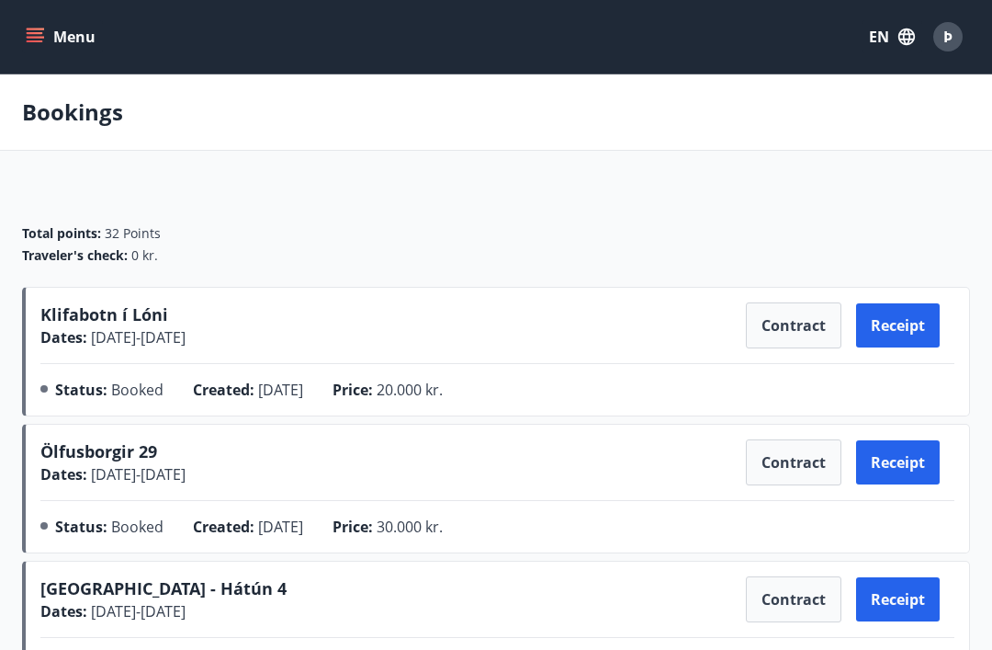
click at [41, 39] on icon "menu" at bounding box center [35, 37] width 18 height 18
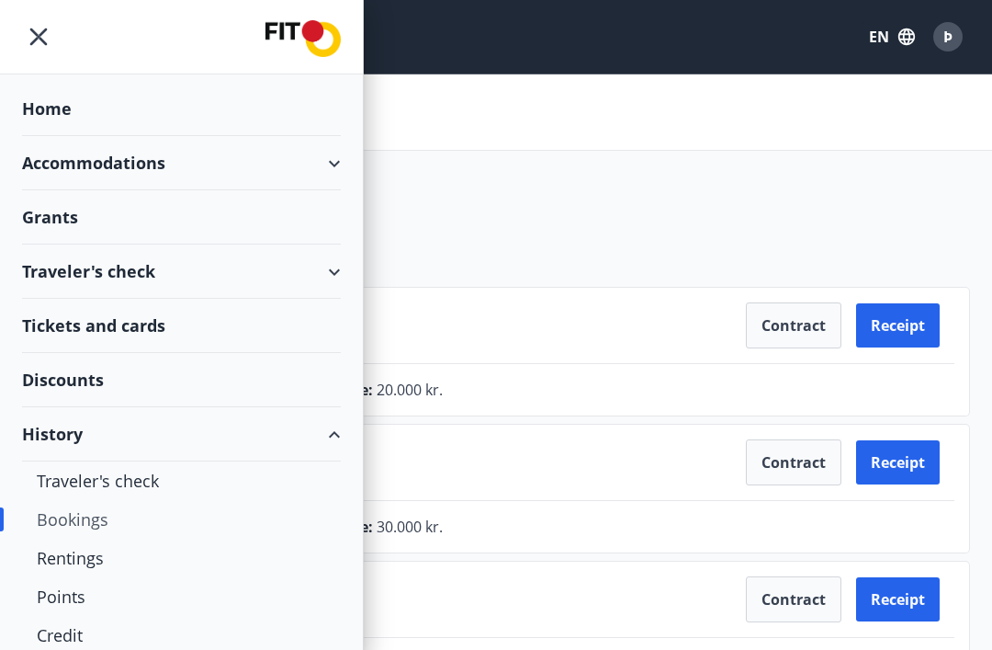
click at [55, 115] on div "Home" at bounding box center [181, 109] width 319 height 54
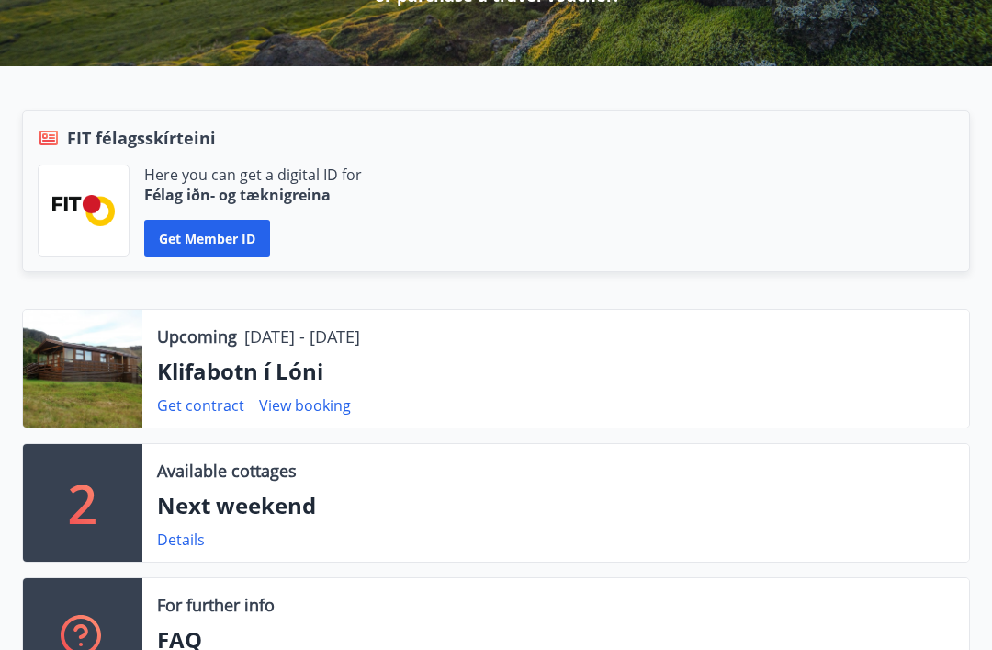
scroll to position [346, 0]
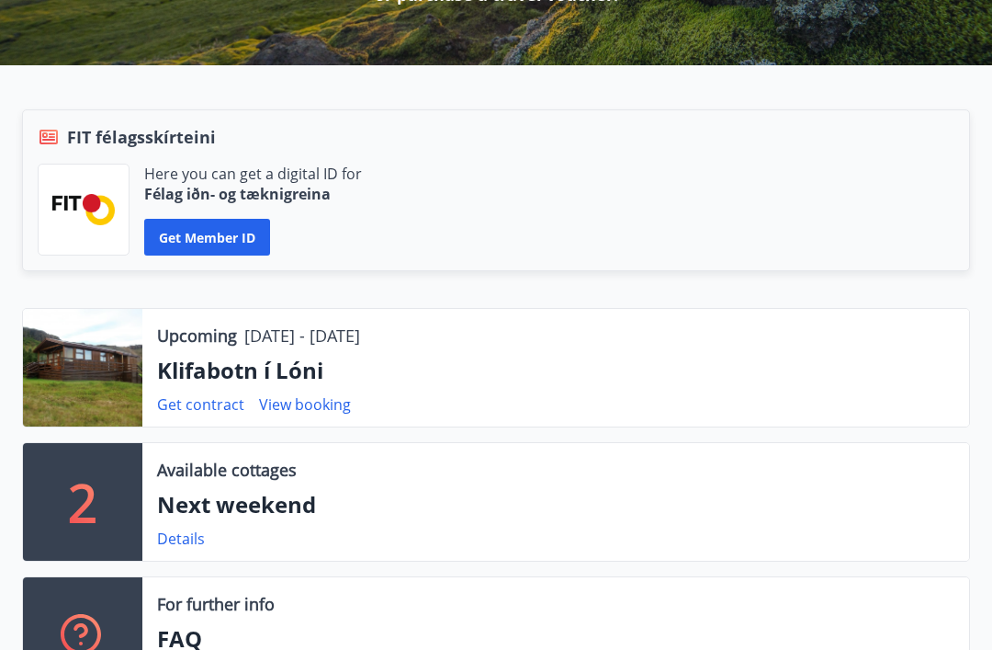
click at [334, 344] on p "12.09.2025 - 15.09.2025" at bounding box center [302, 336] width 116 height 24
click at [333, 344] on p "12.09.2025 - 15.09.2025" at bounding box center [302, 336] width 116 height 24
click at [281, 373] on p "Klifabotn í Lóni" at bounding box center [556, 371] width 798 height 31
click at [222, 407] on link "Get contract" at bounding box center [200, 404] width 87 height 20
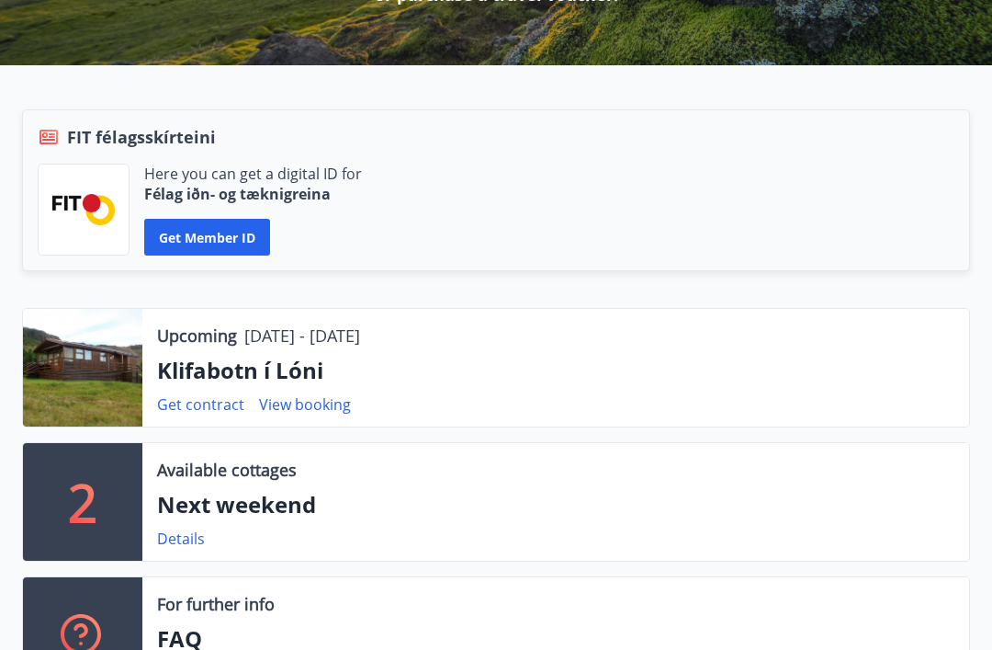
click at [227, 402] on link "Get contract" at bounding box center [200, 404] width 87 height 20
click at [115, 391] on div at bounding box center [82, 368] width 119 height 118
click at [213, 410] on link "Get contract" at bounding box center [200, 404] width 87 height 20
click at [207, 412] on link "Get contract" at bounding box center [200, 404] width 87 height 20
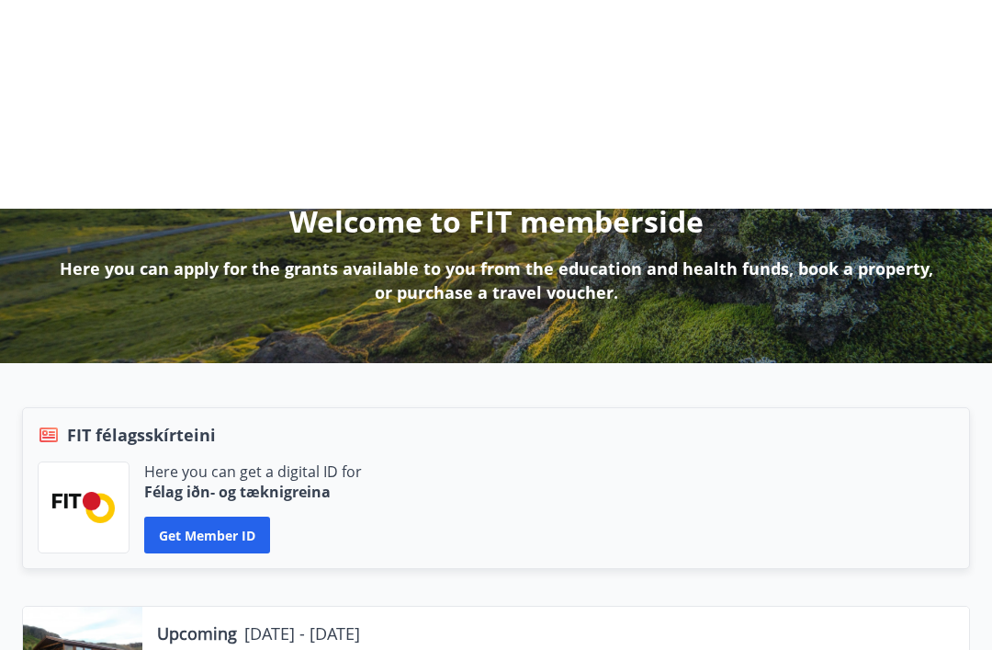
scroll to position [0, 0]
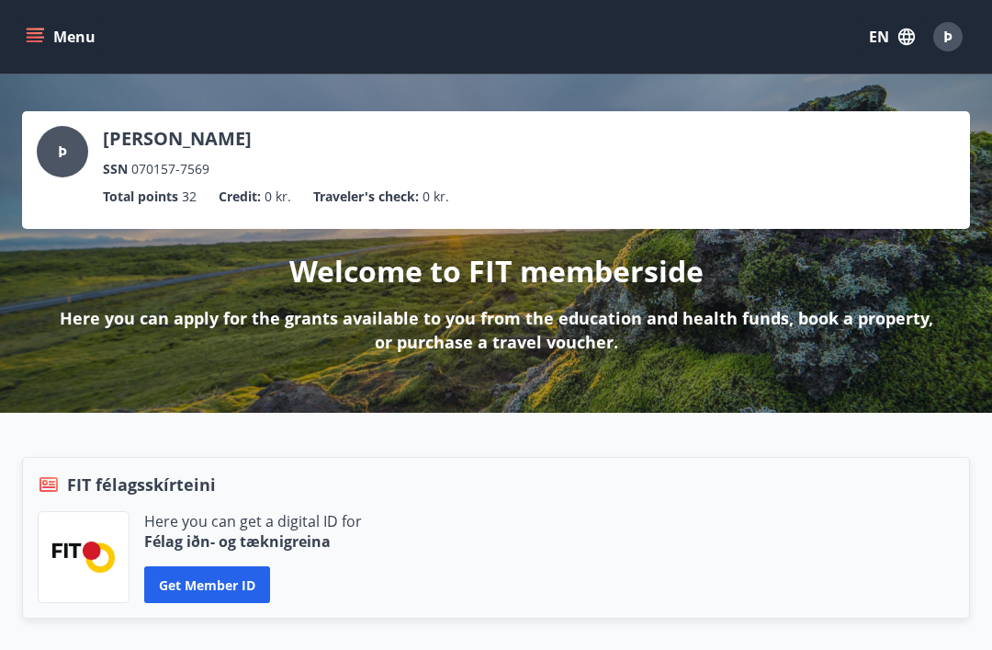
click at [43, 40] on icon "menu" at bounding box center [35, 37] width 18 height 18
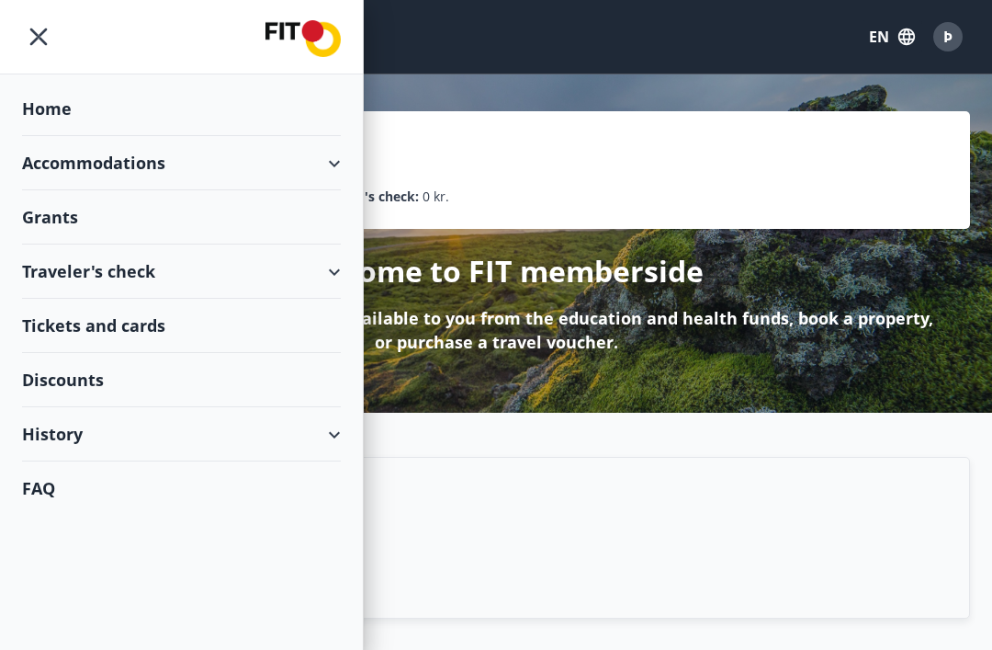
click at [172, 173] on div "Accommodations" at bounding box center [181, 163] width 319 height 54
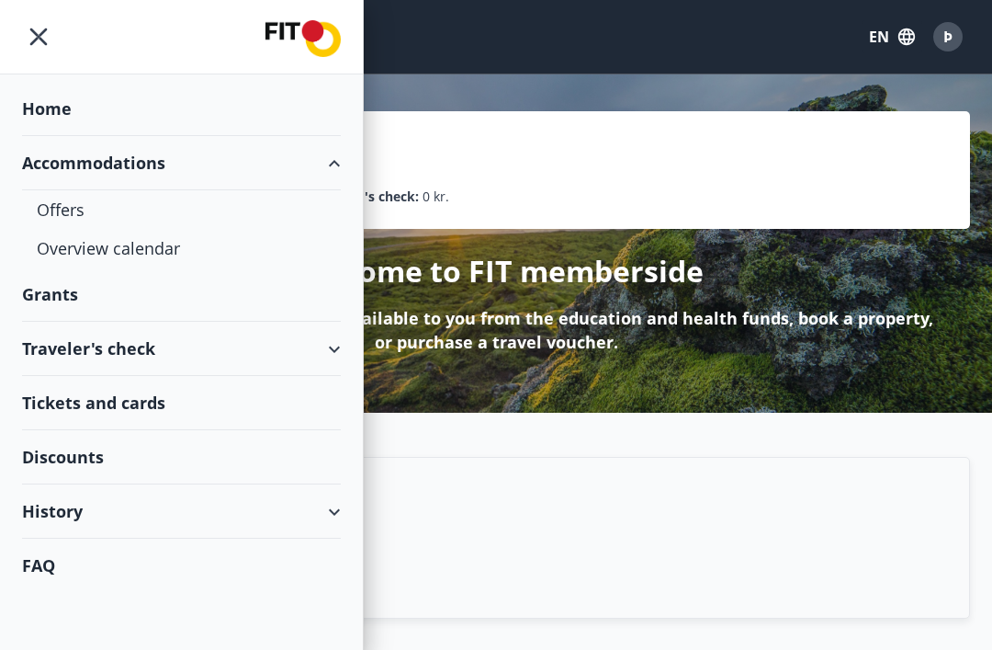
click at [173, 404] on div "Tickets and cards" at bounding box center [181, 403] width 319 height 54
